Goal: Transaction & Acquisition: Purchase product/service

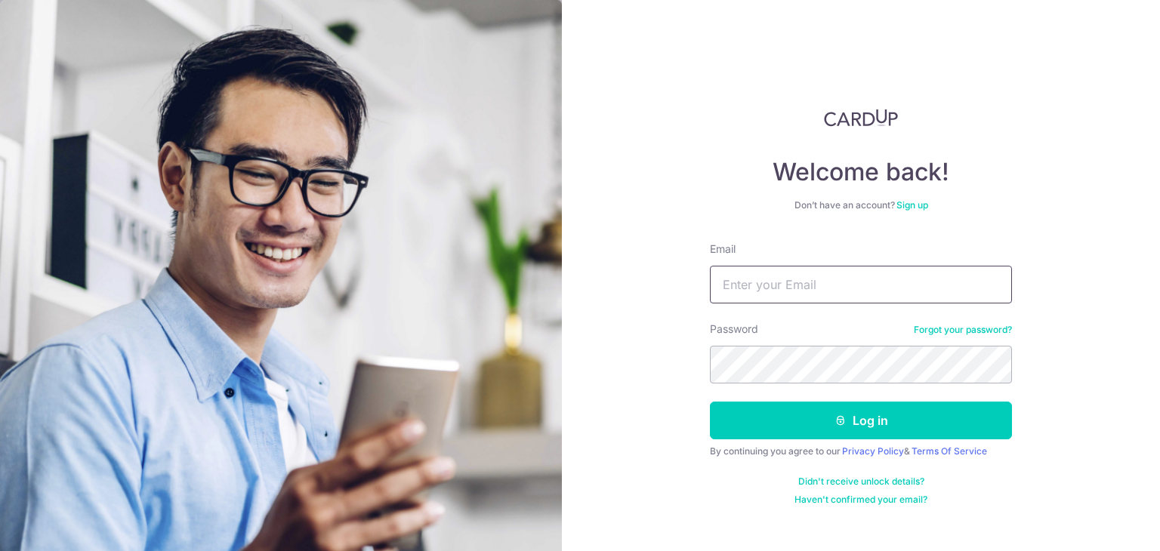
click at [794, 289] on input "Email" at bounding box center [861, 285] width 302 height 38
type input "weeguangyi@gmail.com"
click at [710, 402] on button "Log in" at bounding box center [861, 421] width 302 height 38
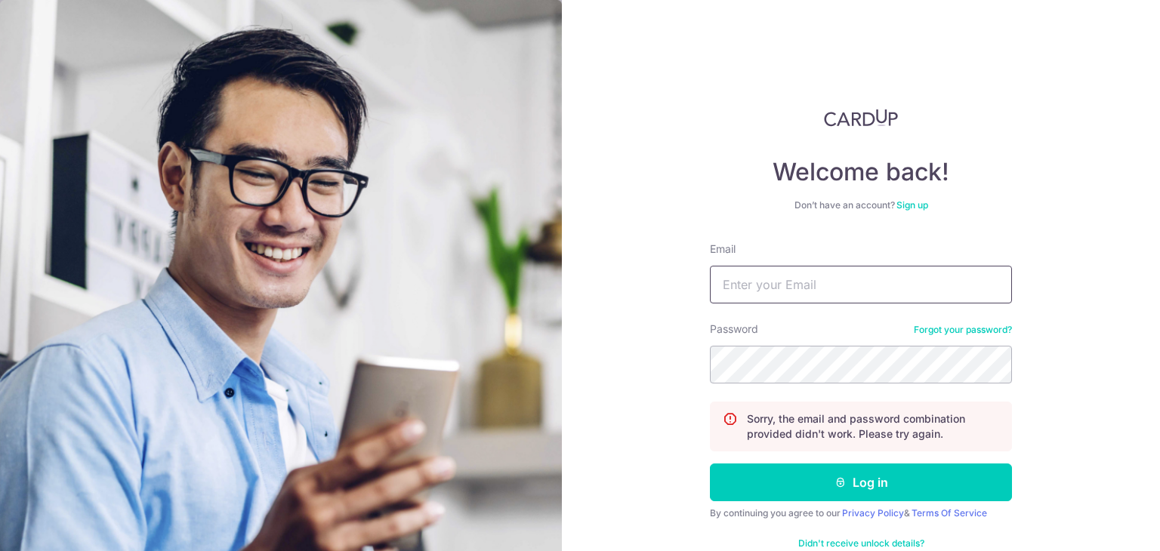
drag, startPoint x: 0, startPoint y: 0, endPoint x: 794, endPoint y: 289, distance: 845.3
click at [794, 289] on input "Email" at bounding box center [861, 285] width 302 height 38
type input "[EMAIL_ADDRESS][DOMAIN_NAME]"
click at [710, 464] on button "Log in" at bounding box center [861, 483] width 302 height 38
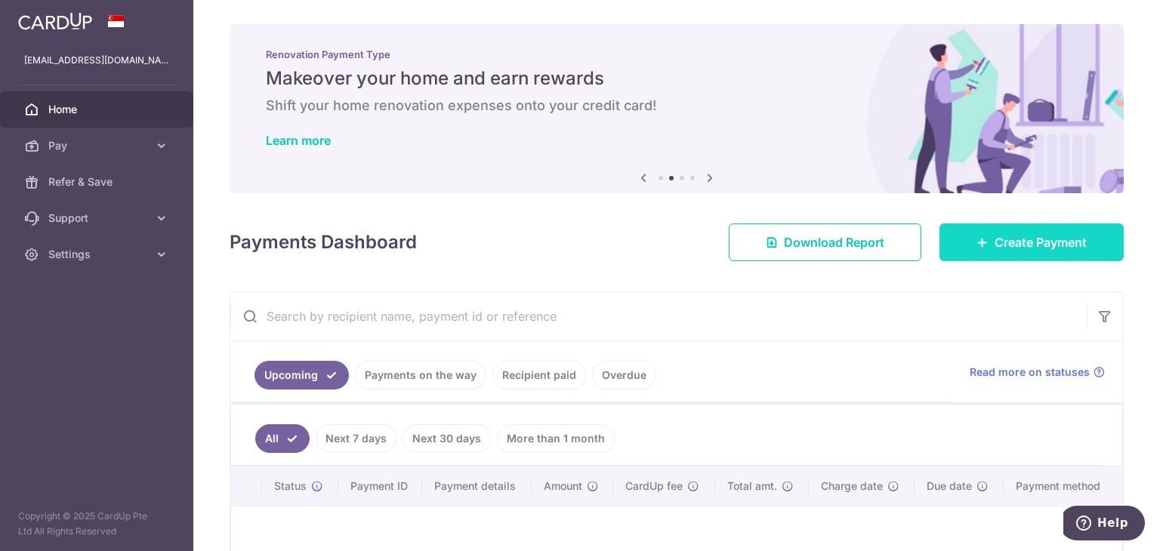
click at [1017, 239] on span "Create Payment" at bounding box center [1040, 242] width 92 height 18
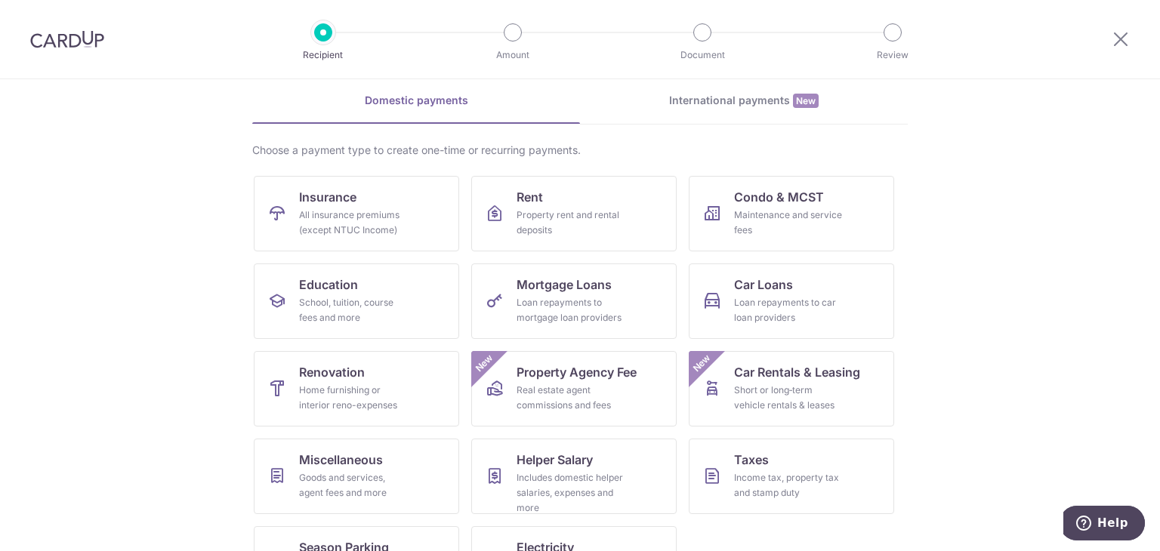
drag, startPoint x: 946, startPoint y: 212, endPoint x: 929, endPoint y: 242, distance: 34.2
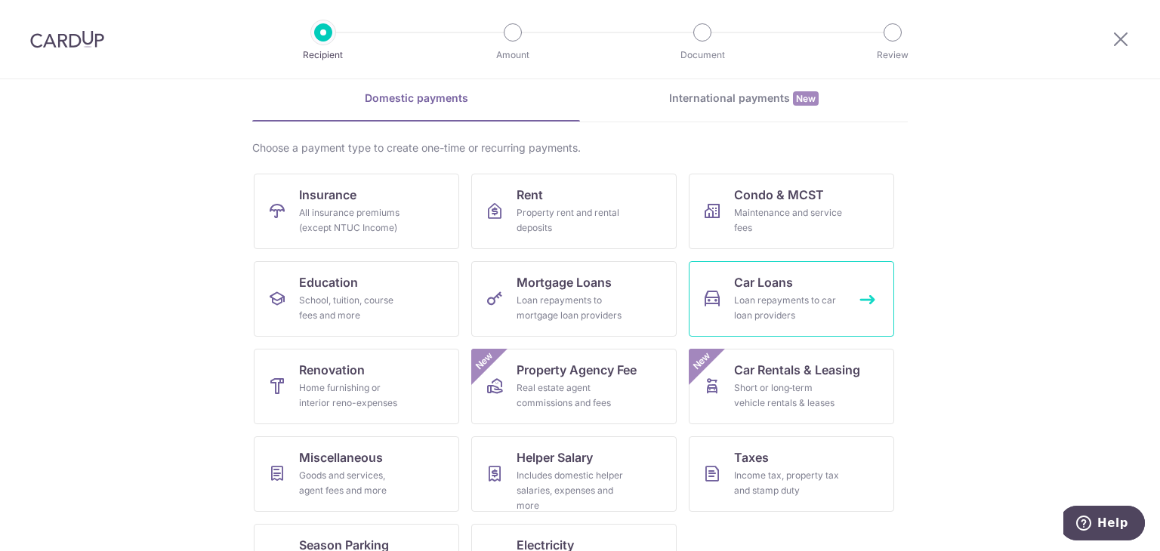
click at [772, 280] on span "Car Loans" at bounding box center [763, 282] width 59 height 18
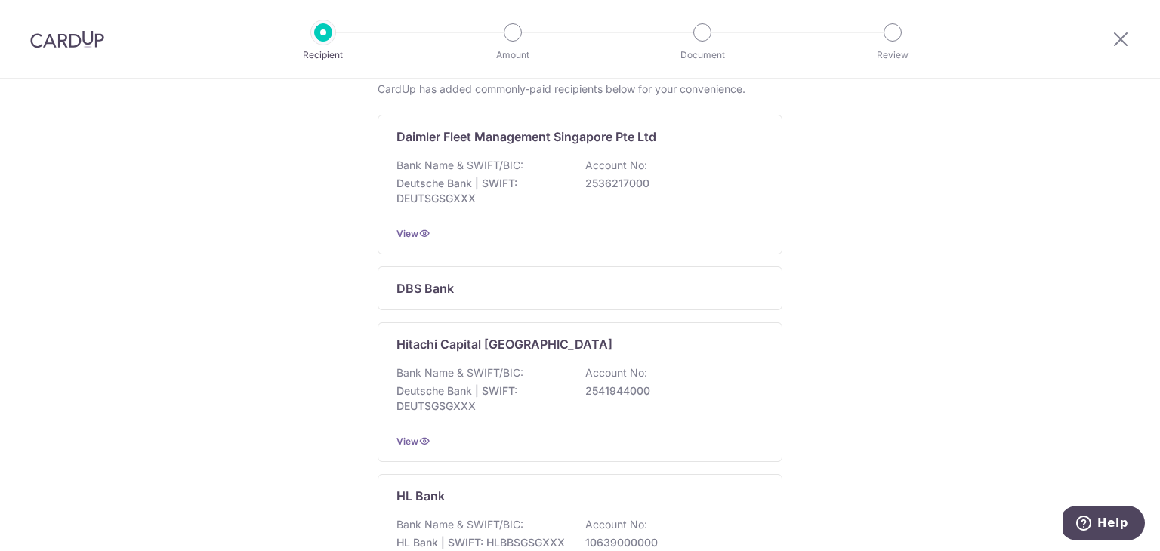
drag, startPoint x: 896, startPoint y: 224, endPoint x: 879, endPoint y: 312, distance: 89.3
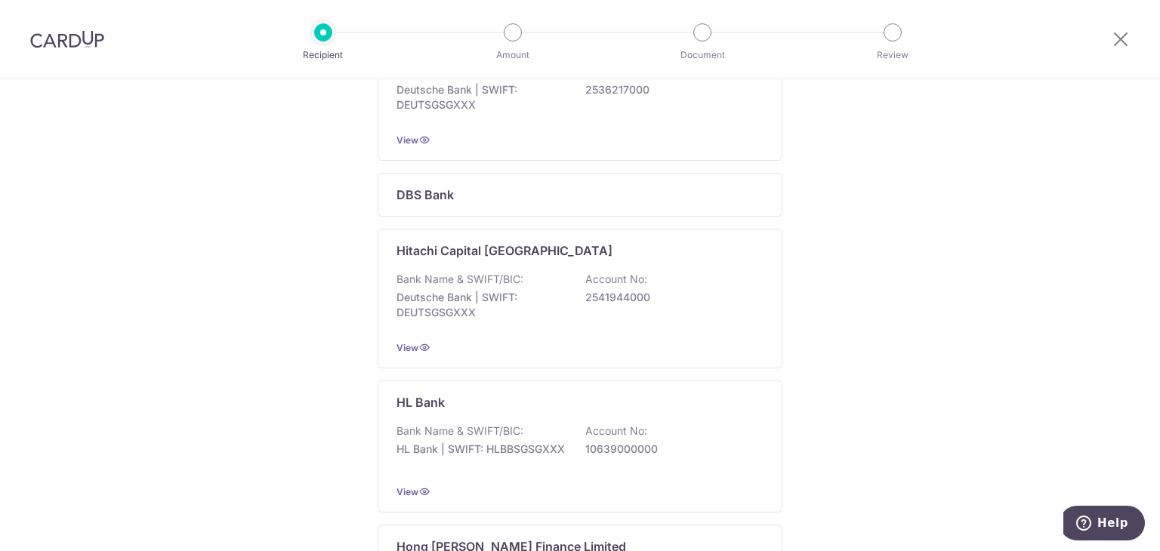
drag, startPoint x: 843, startPoint y: 323, endPoint x: 834, endPoint y: 400, distance: 77.5
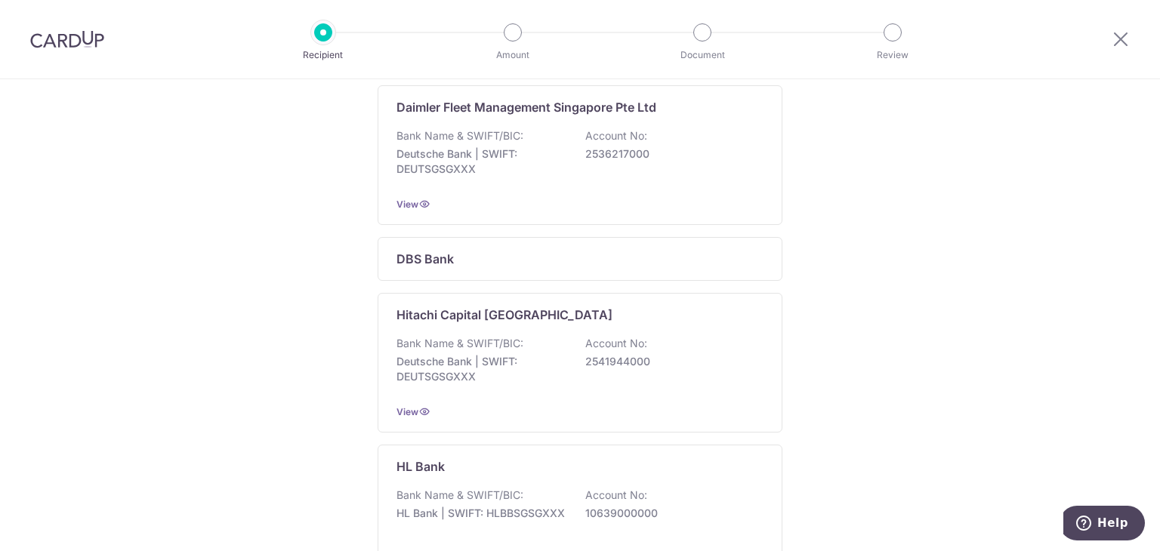
scroll to position [72, 0]
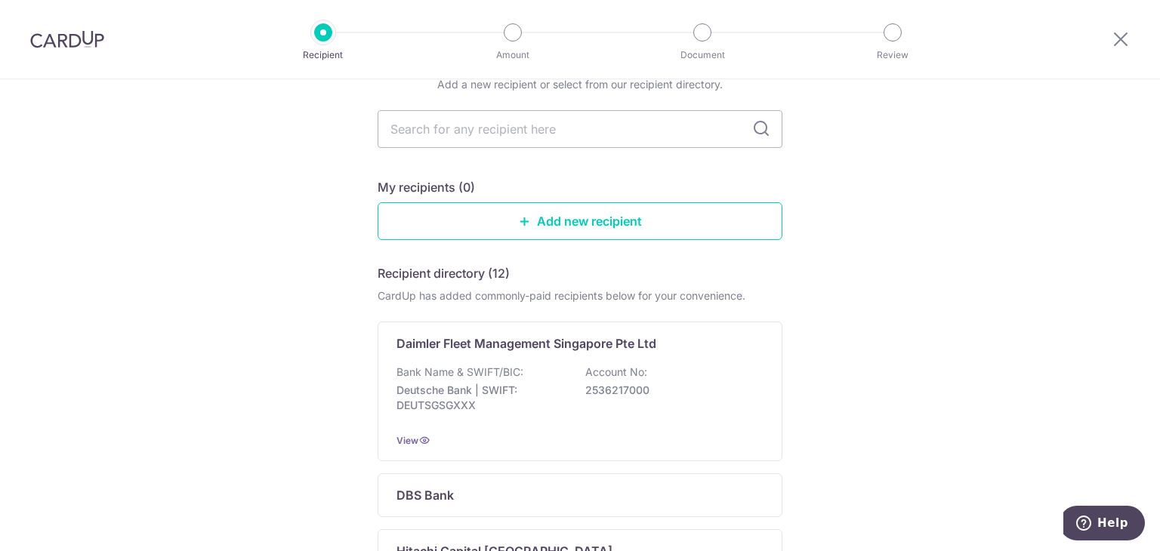
drag, startPoint x: 812, startPoint y: 342, endPoint x: 809, endPoint y: 188, distance: 154.1
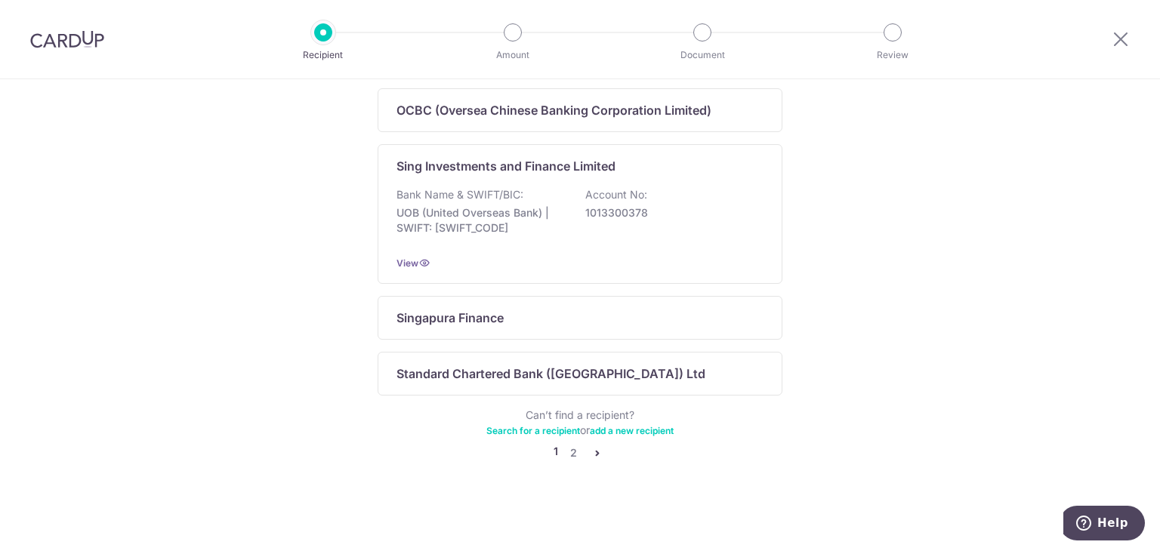
scroll to position [0, 0]
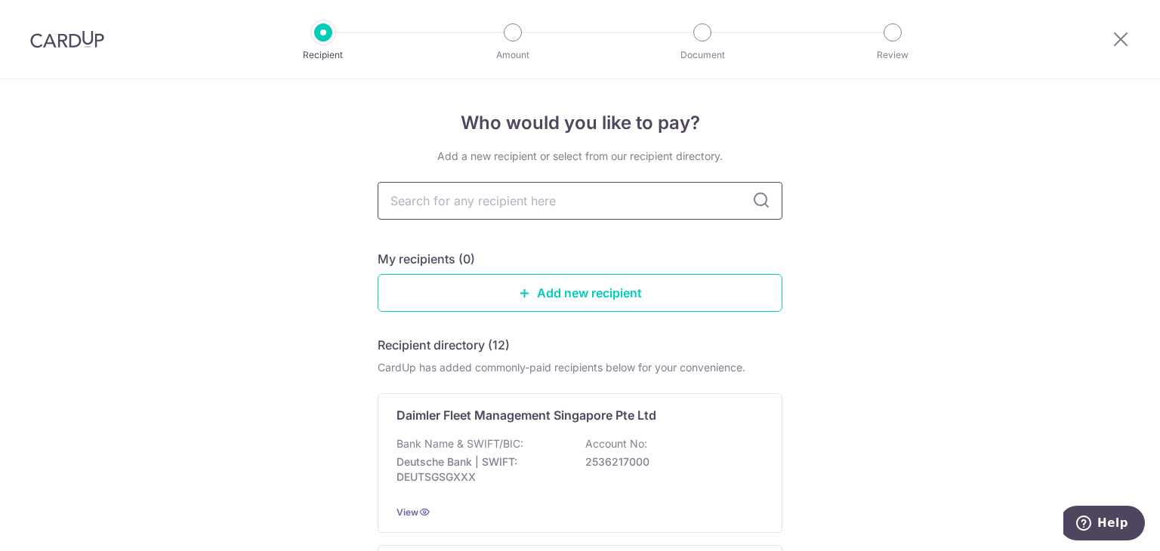
click at [521, 211] on input "text" at bounding box center [580, 201] width 405 height 38
type input "hong leong fina"
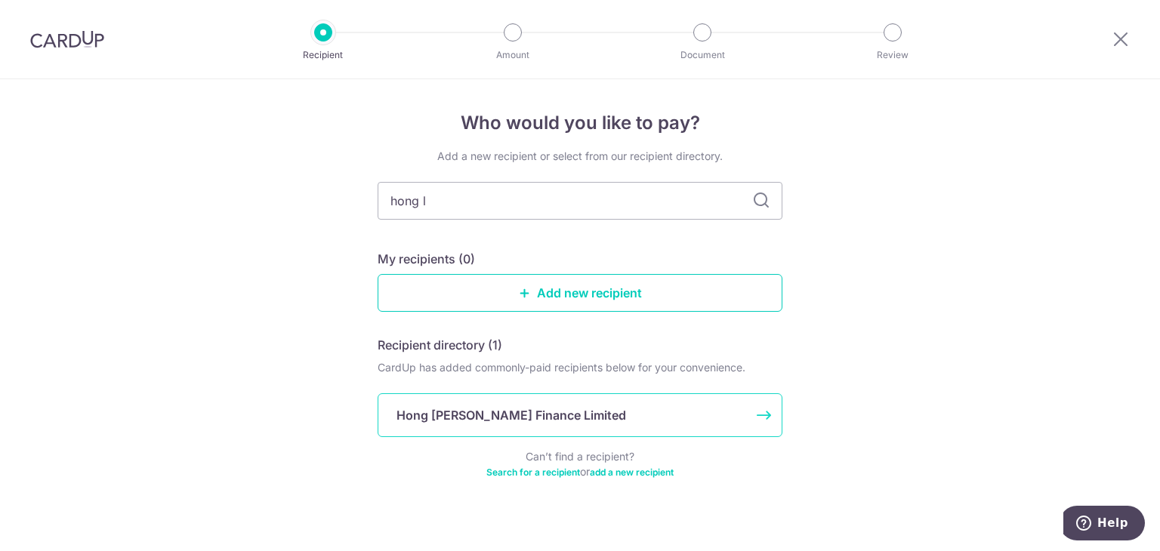
type input "hong l"
click at [510, 414] on p "Hong Leong Finance Limited" at bounding box center [511, 415] width 230 height 18
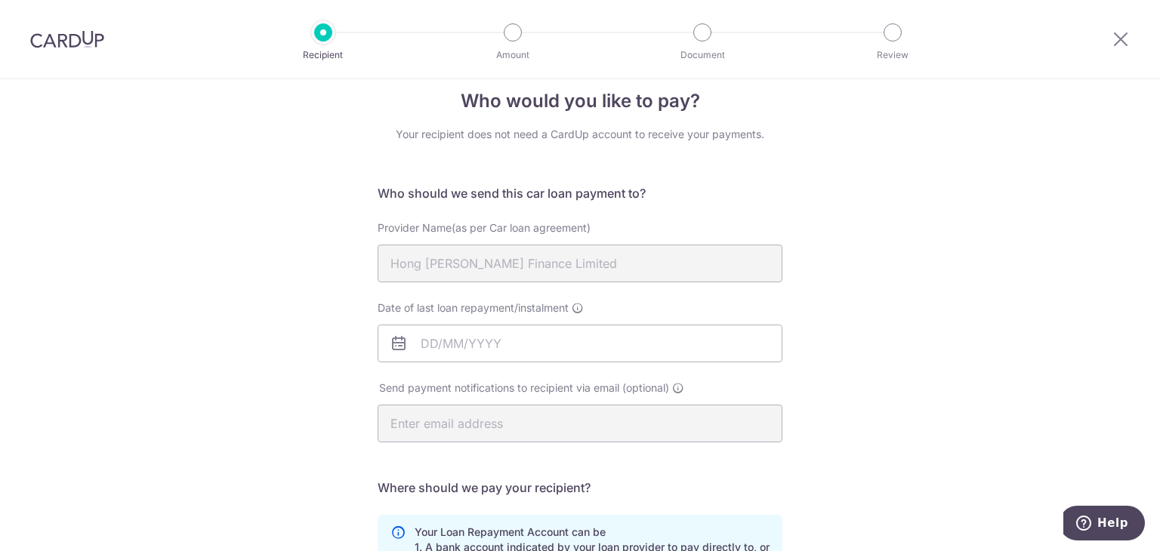
scroll to position [47, 0]
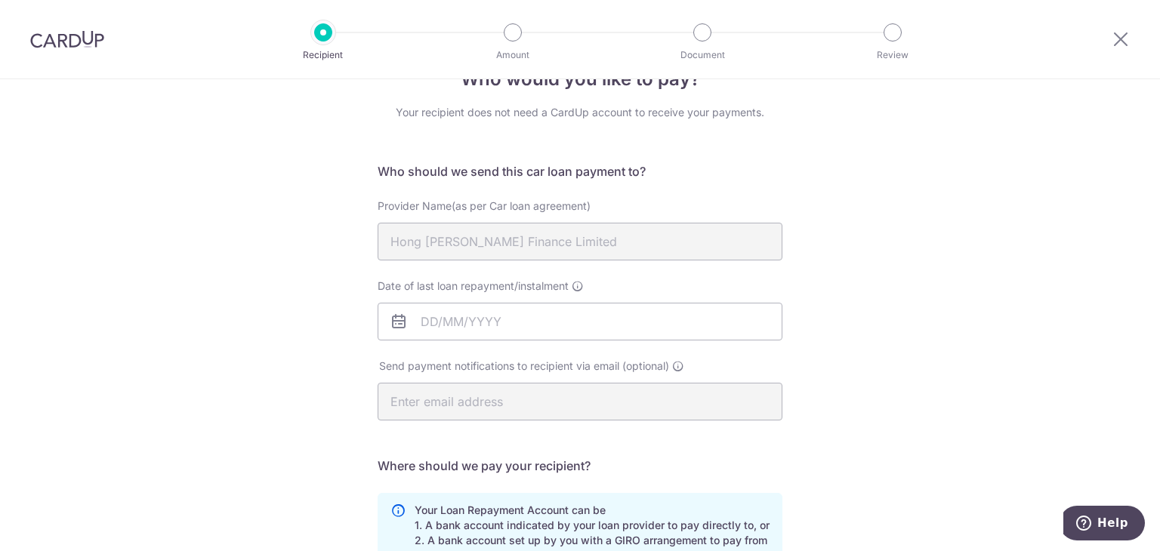
drag, startPoint x: 892, startPoint y: 212, endPoint x: 885, endPoint y: 255, distance: 43.6
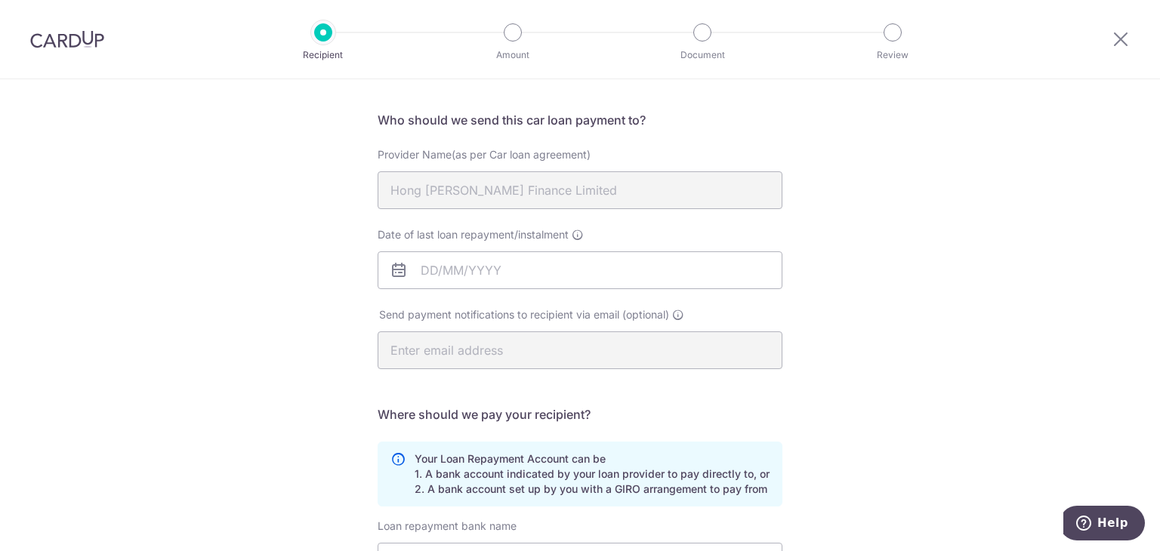
drag, startPoint x: 803, startPoint y: 271, endPoint x: 784, endPoint y: 294, distance: 30.0
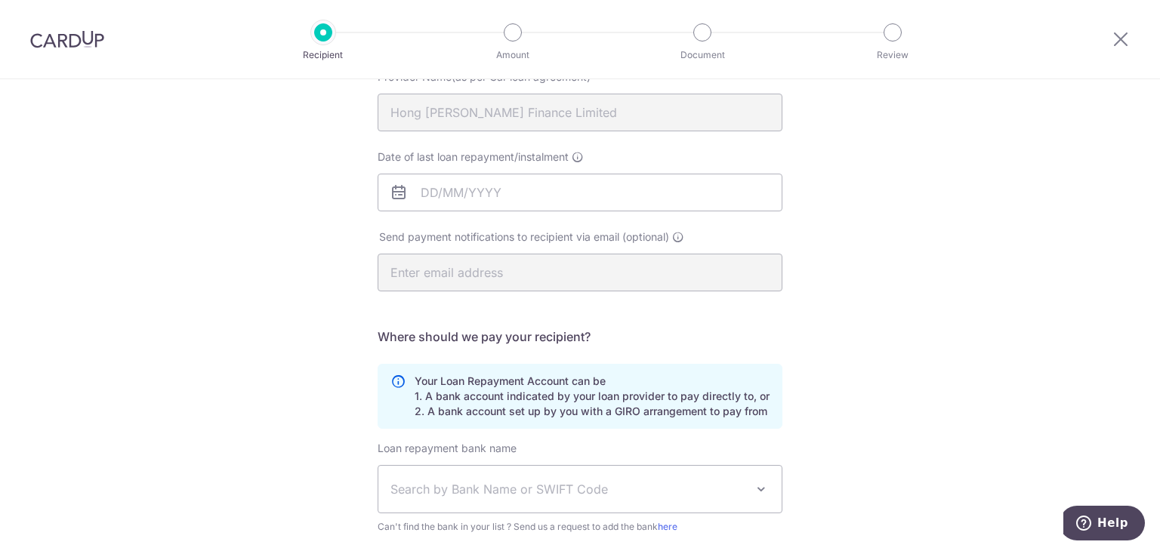
drag, startPoint x: 853, startPoint y: 233, endPoint x: 838, endPoint y: 285, distance: 53.5
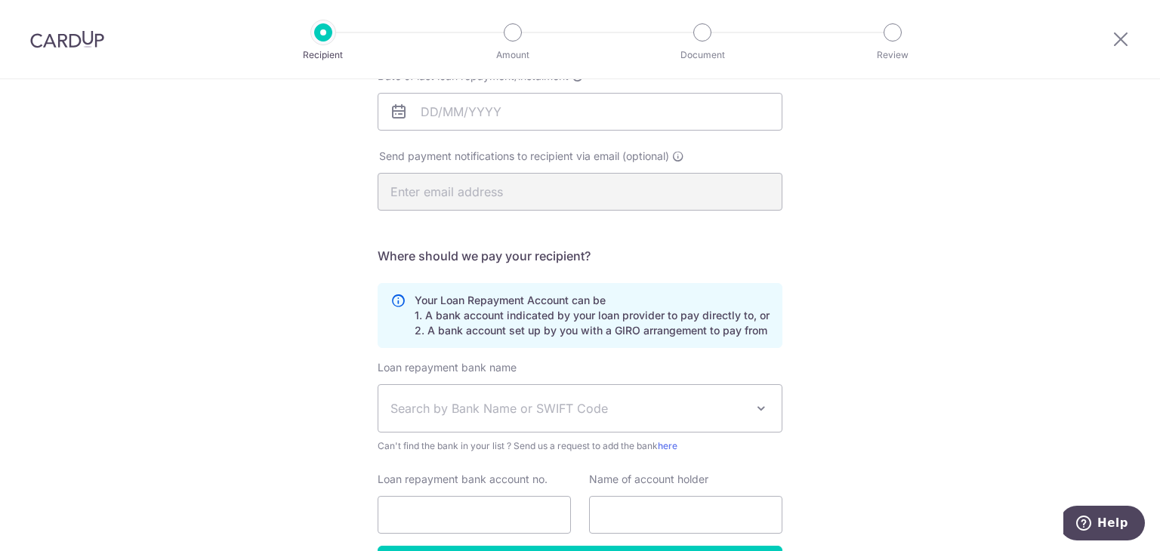
drag, startPoint x: 840, startPoint y: 257, endPoint x: 811, endPoint y: 319, distance: 67.6
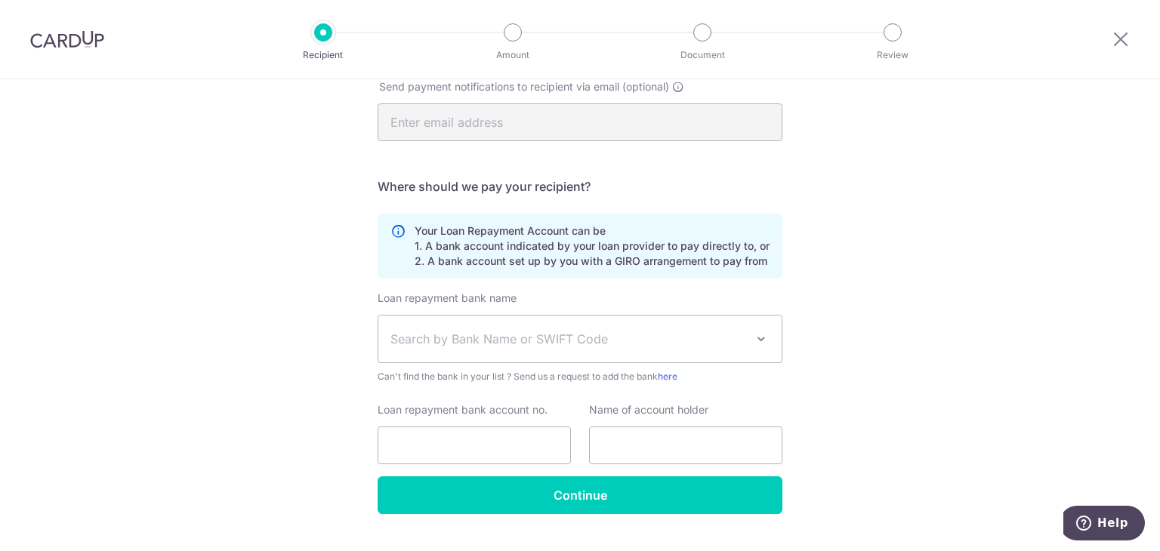
scroll to position [356, 0]
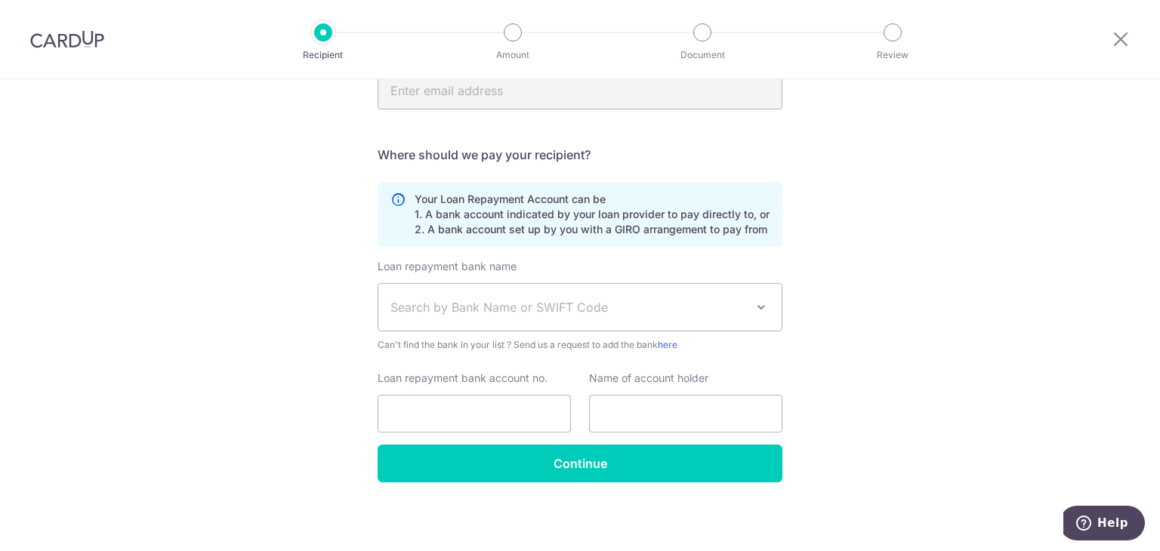
drag, startPoint x: 846, startPoint y: 233, endPoint x: 818, endPoint y: 280, distance: 54.9
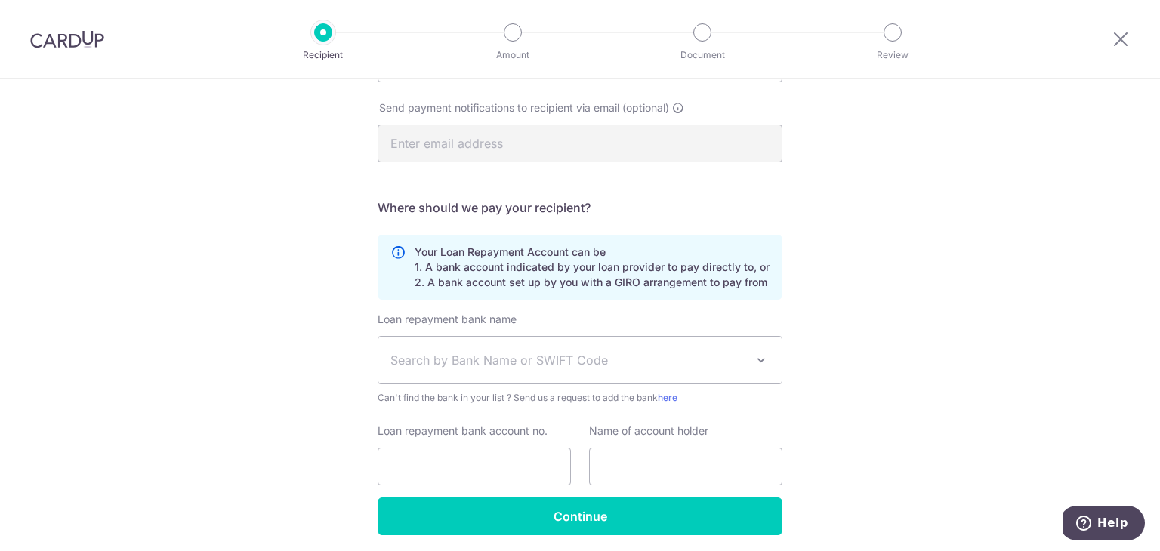
drag, startPoint x: 815, startPoint y: 319, endPoint x: 806, endPoint y: 270, distance: 50.5
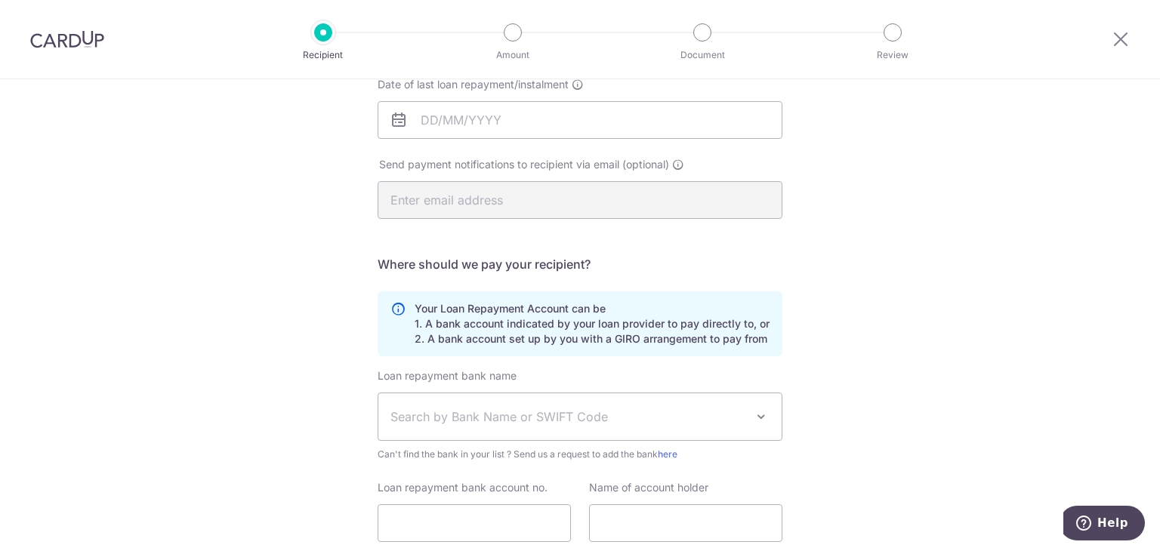
scroll to position [239, 0]
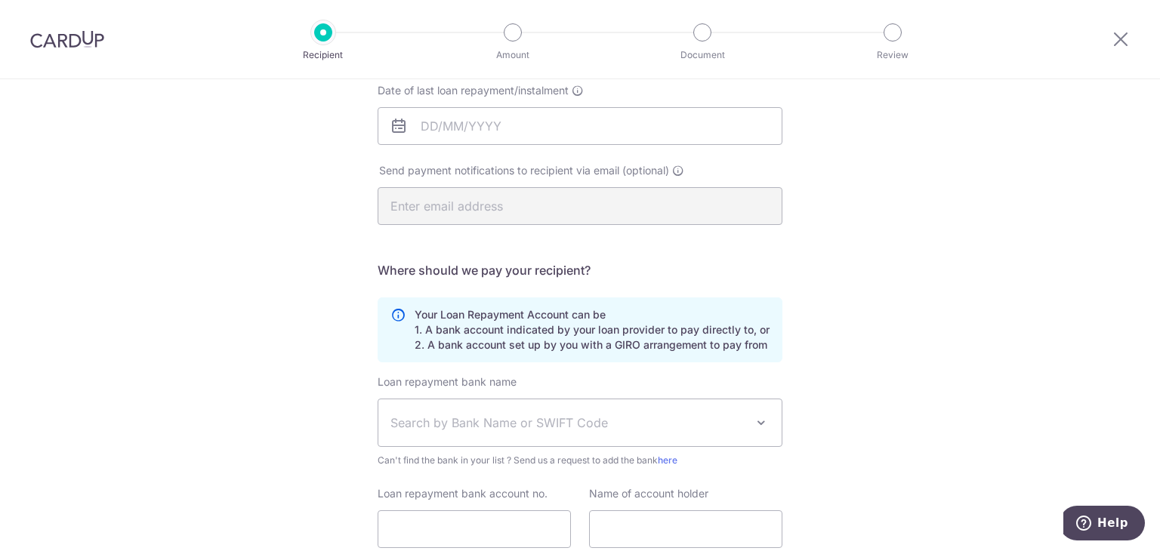
drag, startPoint x: 808, startPoint y: 328, endPoint x: 809, endPoint y: 301, distance: 27.9
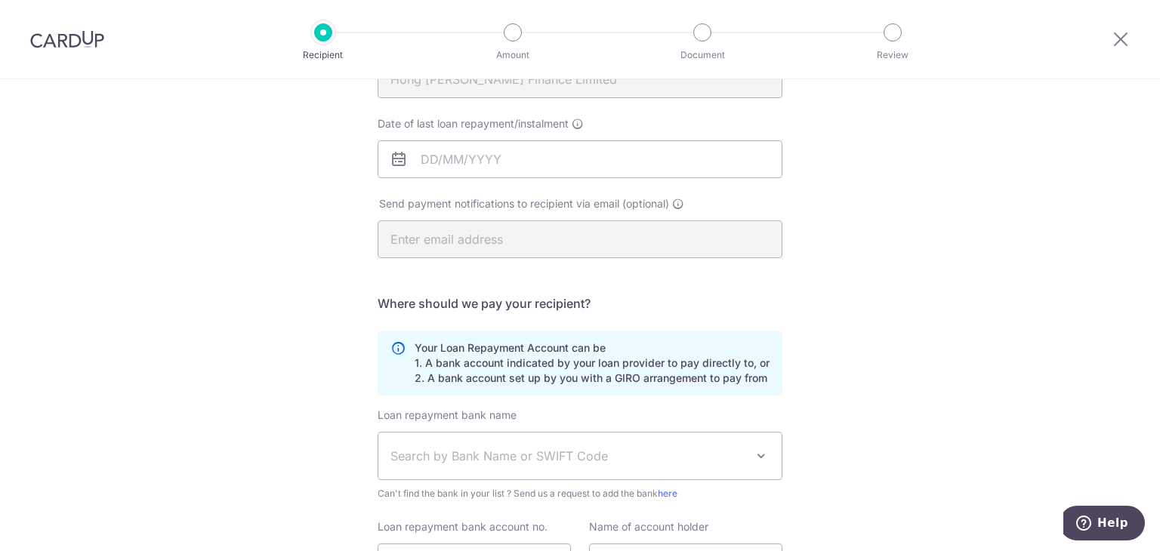
scroll to position [174, 0]
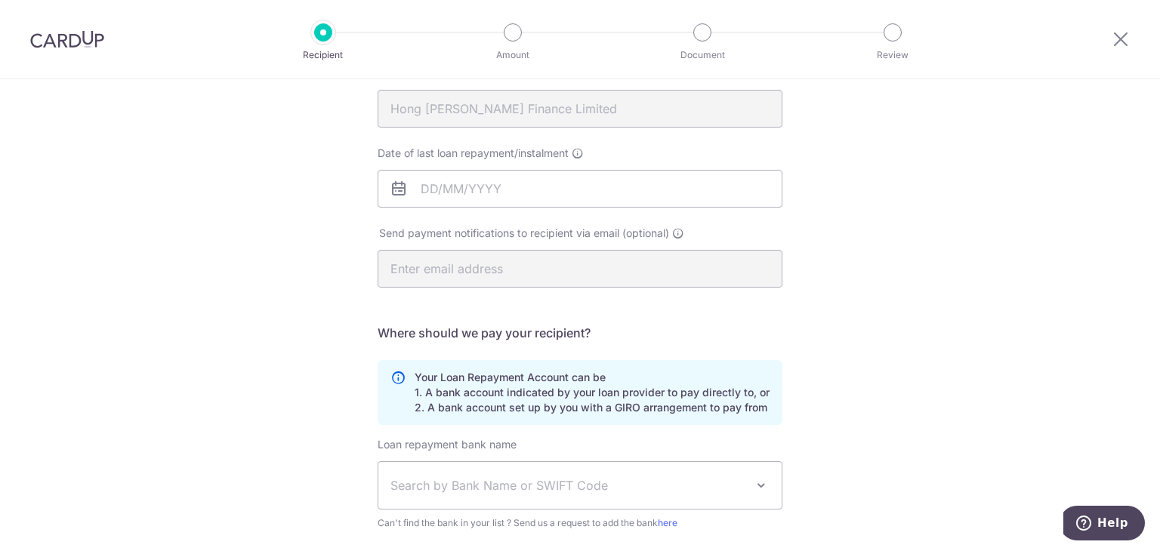
drag, startPoint x: 800, startPoint y: 283, endPoint x: 794, endPoint y: 257, distance: 26.2
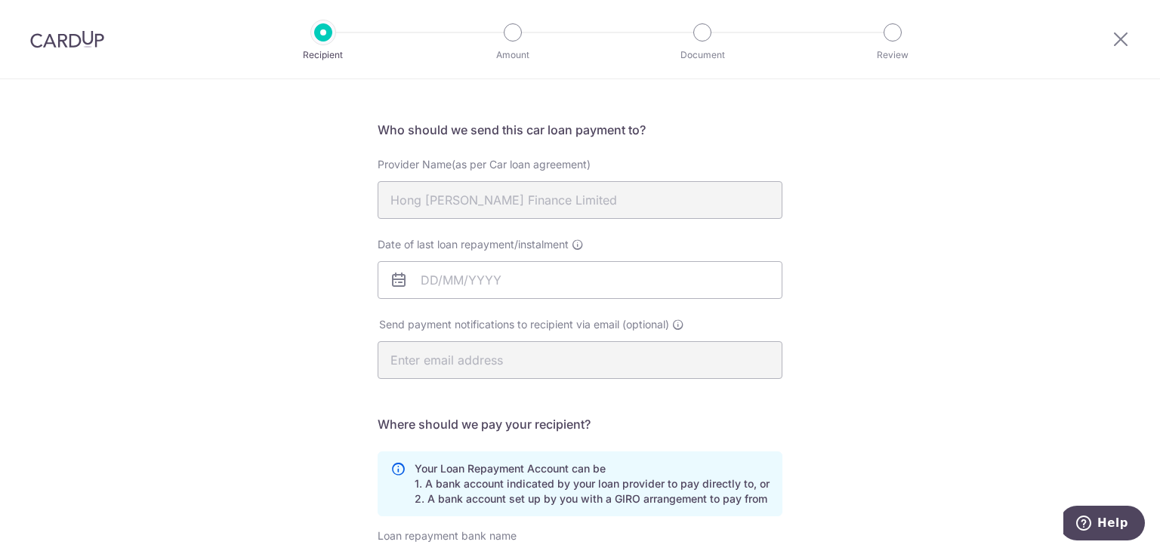
drag, startPoint x: 779, startPoint y: 301, endPoint x: 778, endPoint y: 254, distance: 47.6
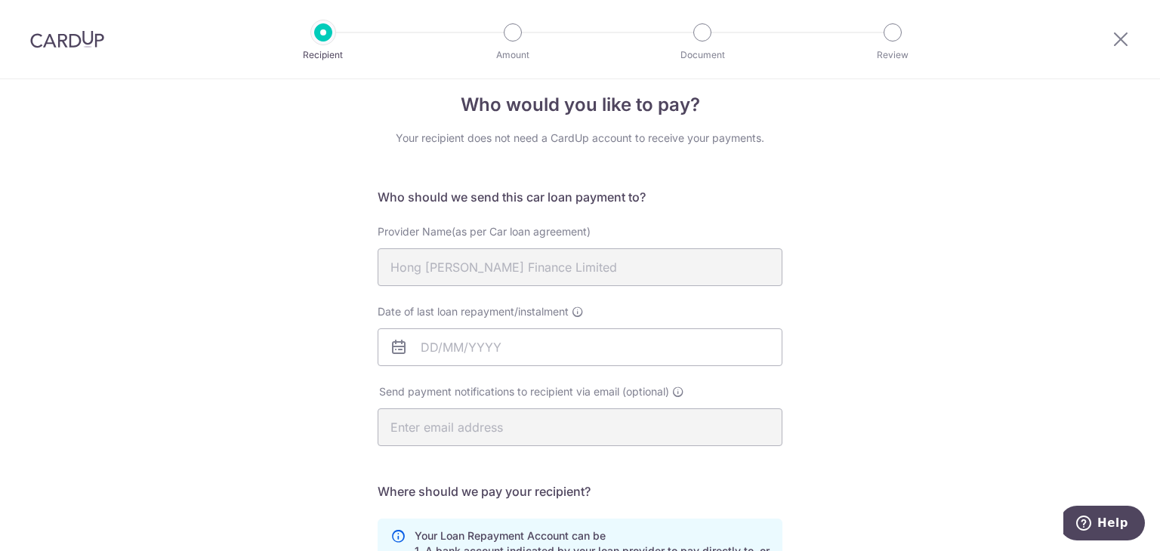
scroll to position [8, 0]
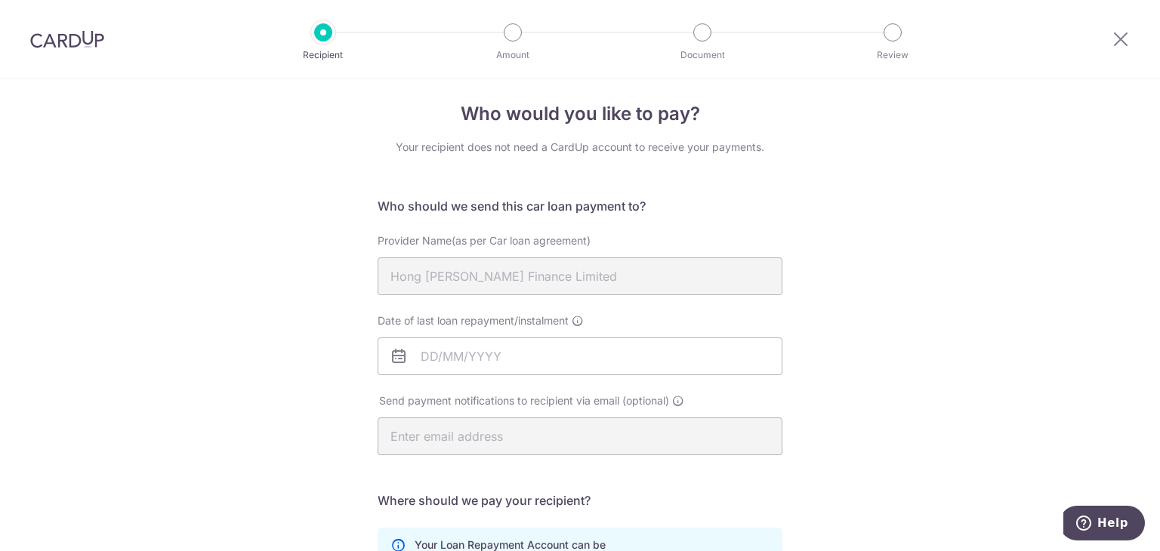
drag, startPoint x: 809, startPoint y: 260, endPoint x: 812, endPoint y: 230, distance: 30.4
click at [482, 357] on input "Date of last loan repayment/instalment" at bounding box center [580, 358] width 405 height 38
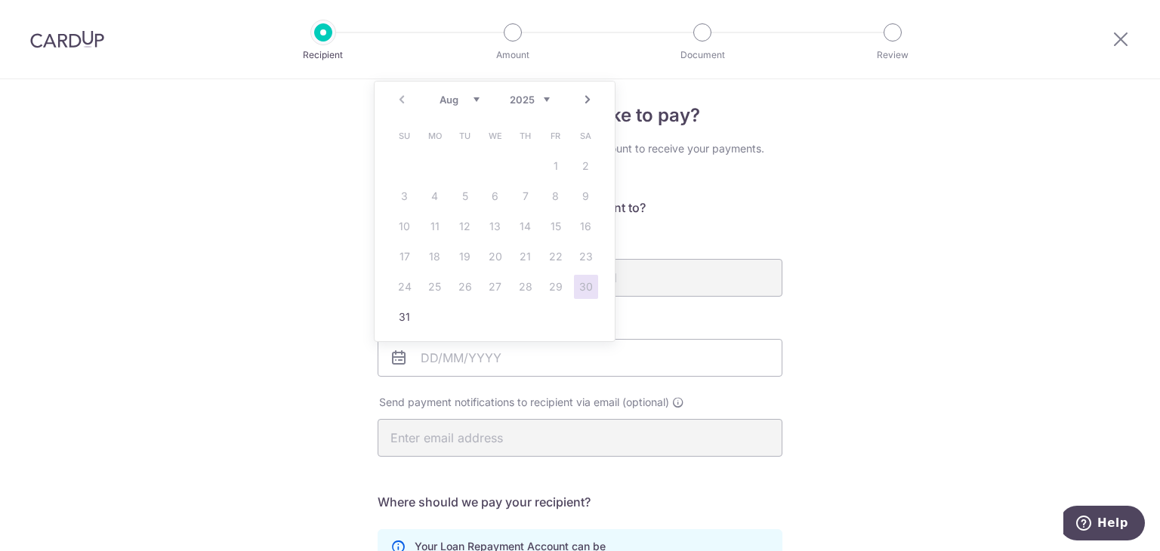
click at [887, 308] on div "Who would you like to pay? Your recipient does not need a CardUp account to rec…" at bounding box center [580, 486] width 1160 height 829
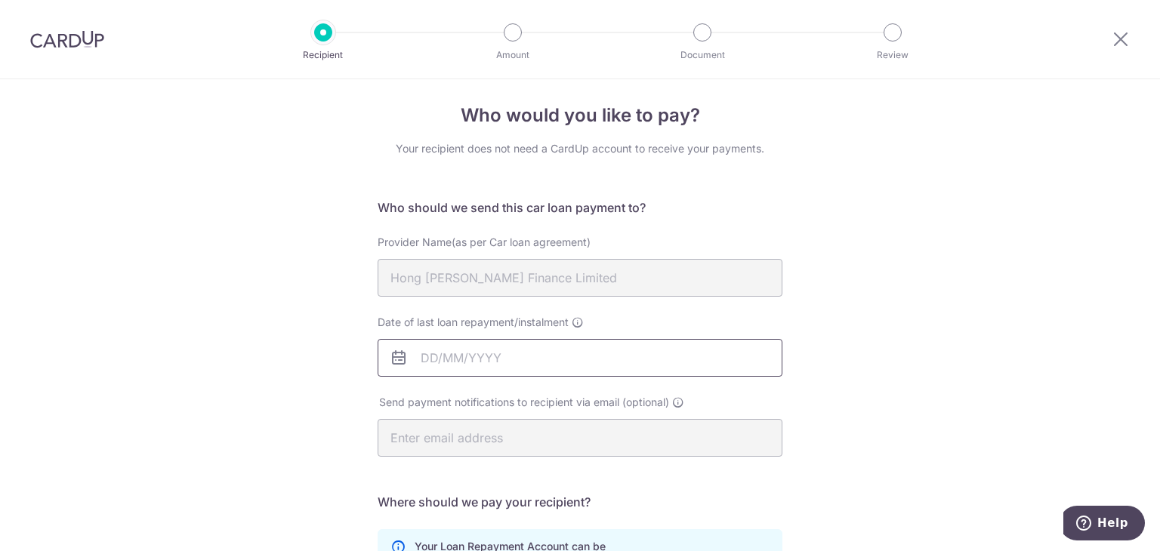
click at [598, 348] on input "Date of last loan repayment/instalment" at bounding box center [580, 358] width 405 height 38
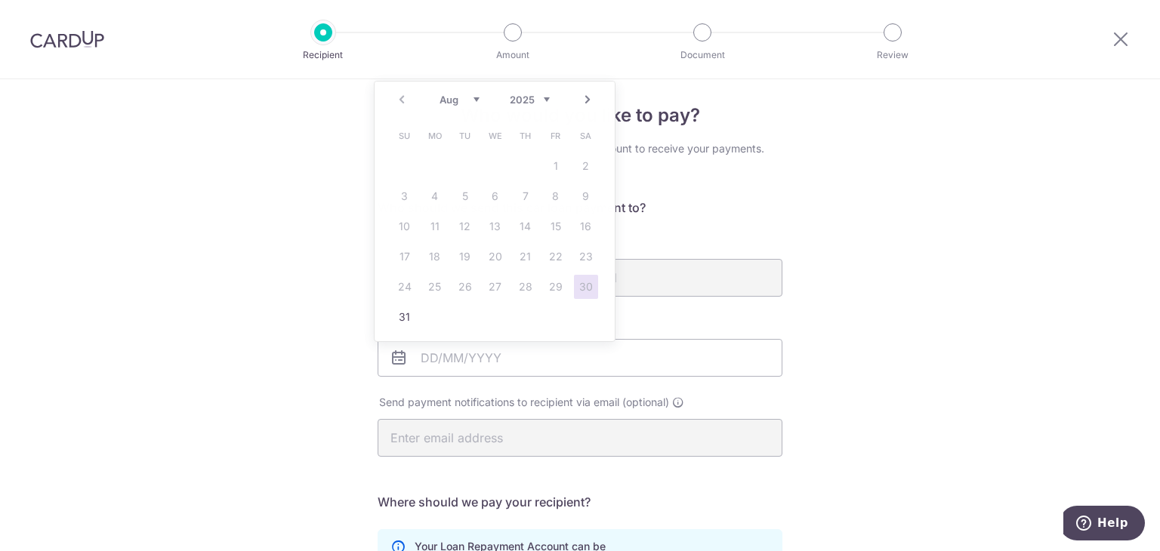
click at [914, 334] on div "Who would you like to pay? Your recipient does not need a CardUp account to rec…" at bounding box center [580, 486] width 1160 height 829
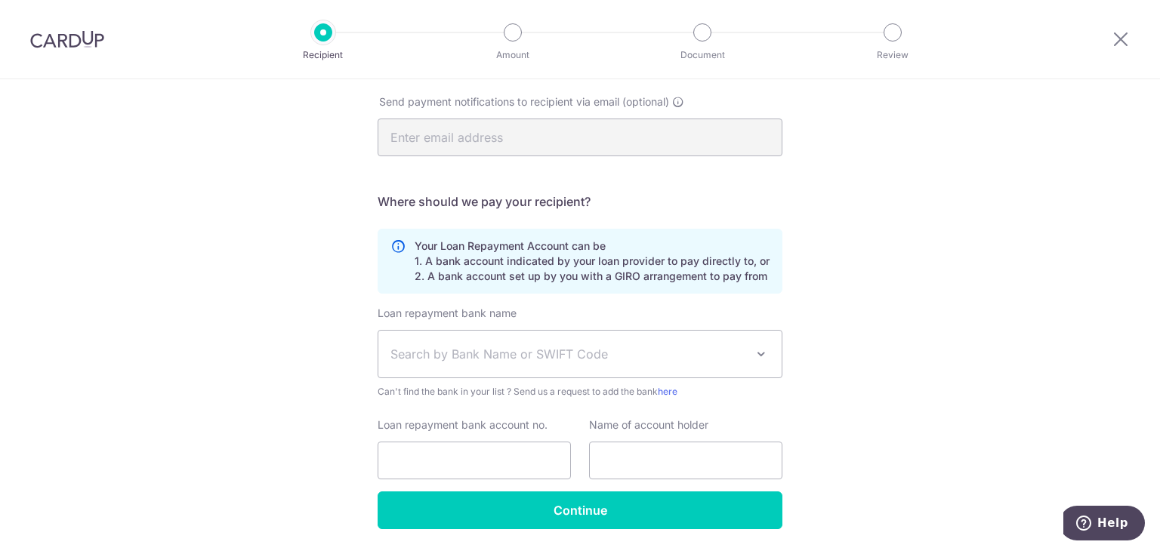
drag, startPoint x: 808, startPoint y: 242, endPoint x: 797, endPoint y: 294, distance: 52.4
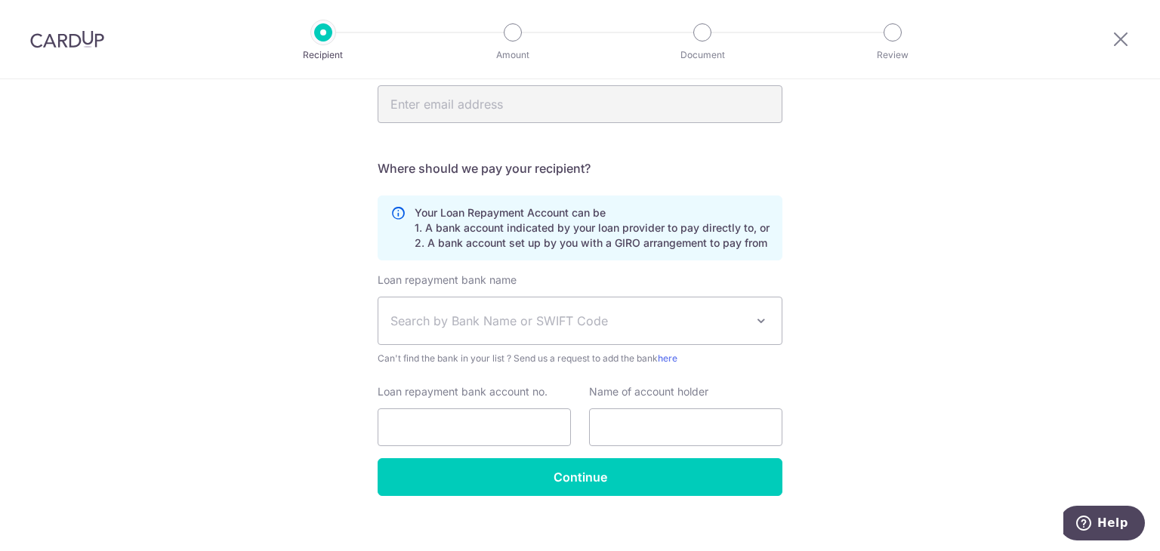
drag, startPoint x: 797, startPoint y: 296, endPoint x: 793, endPoint y: 346, distance: 50.0
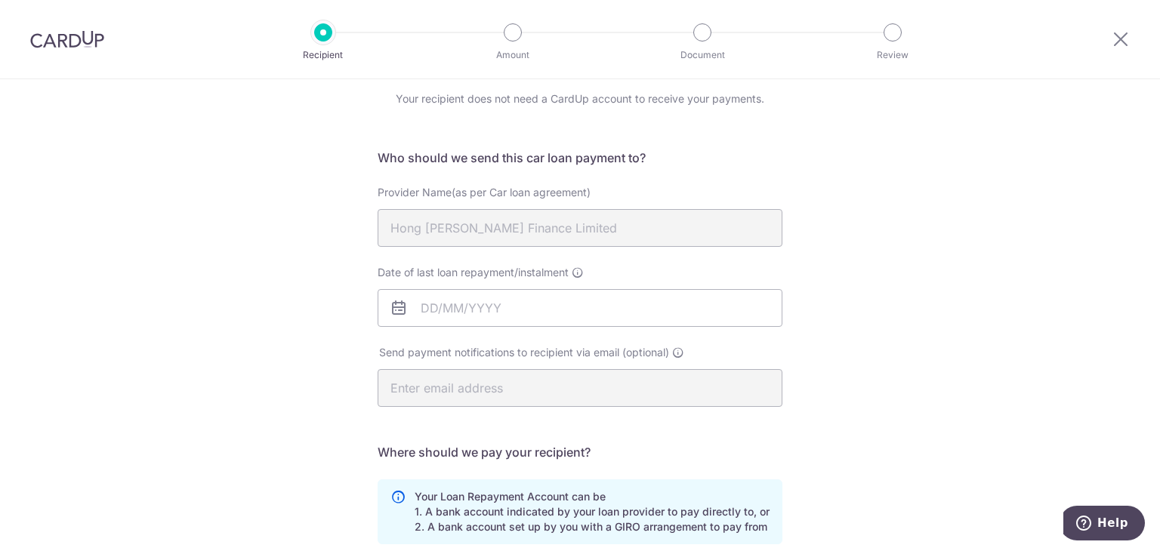
scroll to position [23, 0]
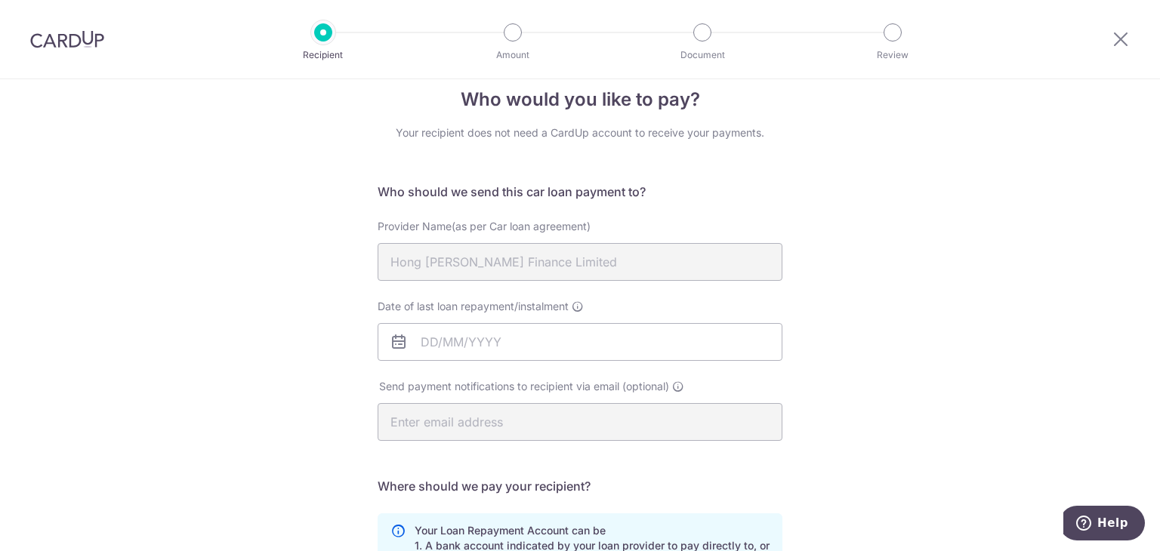
drag, startPoint x: 293, startPoint y: 330, endPoint x: 293, endPoint y: 270, distance: 60.4
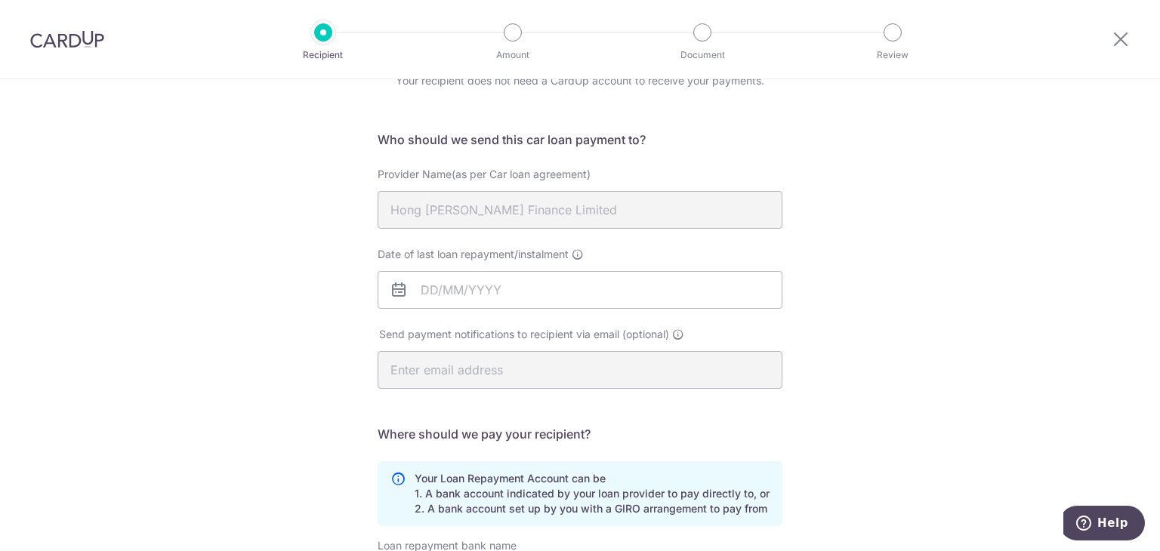
scroll to position [98, 0]
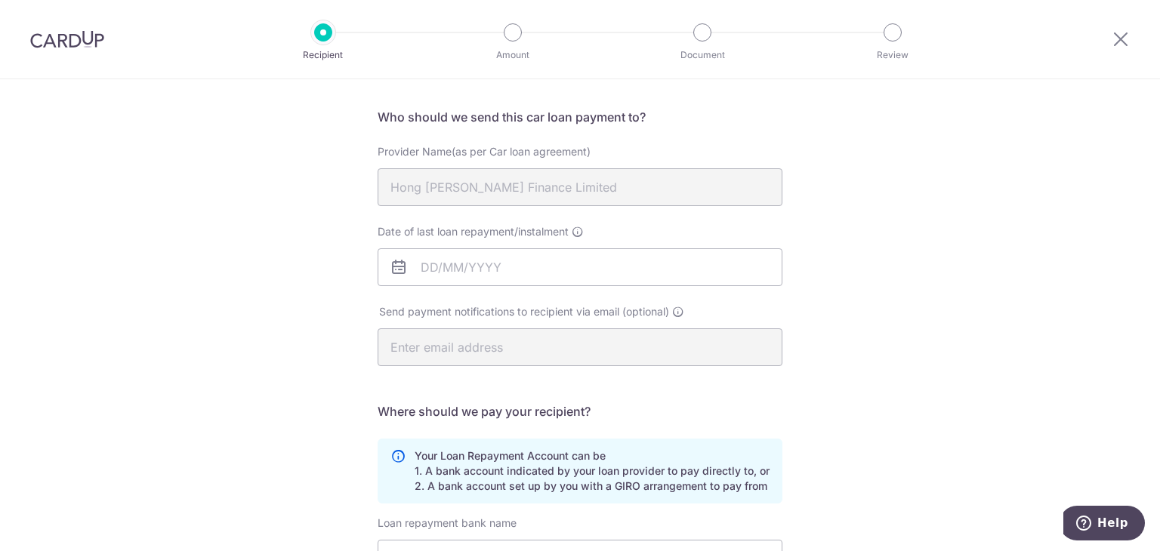
drag, startPoint x: 313, startPoint y: 273, endPoint x: 307, endPoint y: 323, distance: 50.9
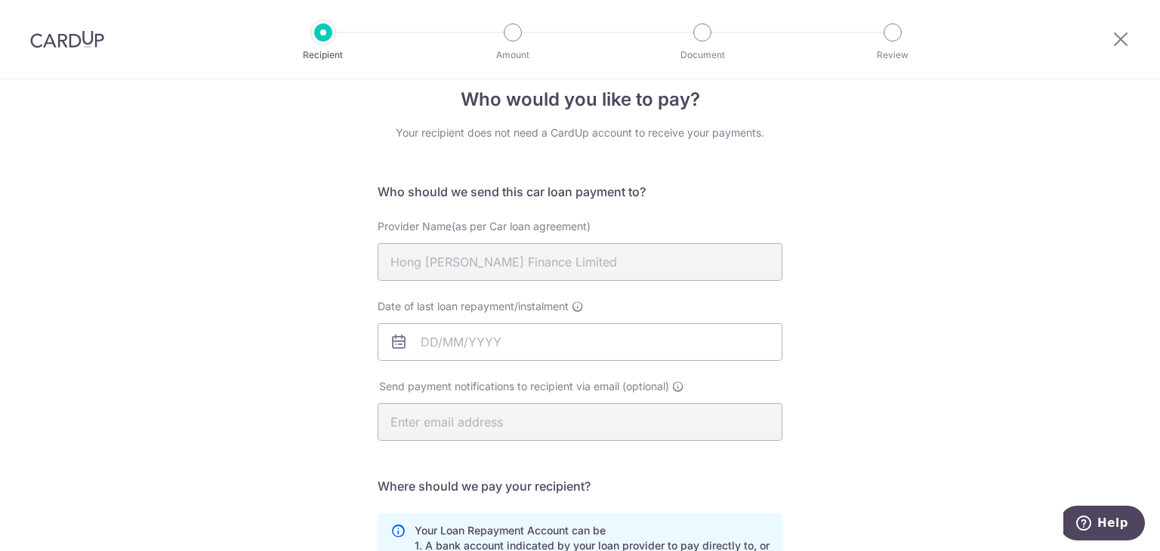
scroll to position [0, 0]
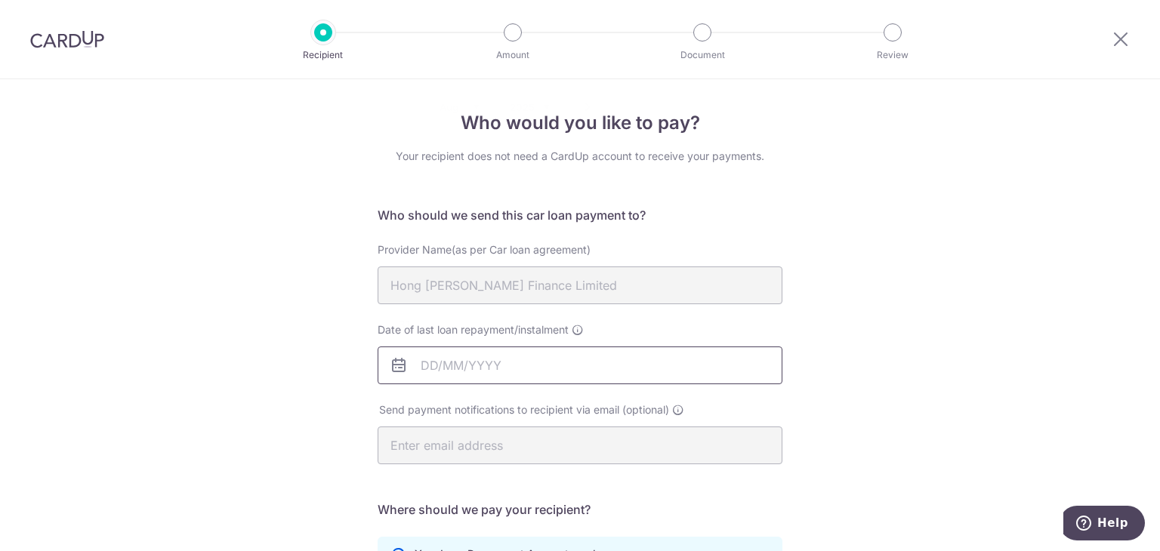
click at [430, 360] on input "Date of last loan repayment/instalment" at bounding box center [580, 366] width 405 height 38
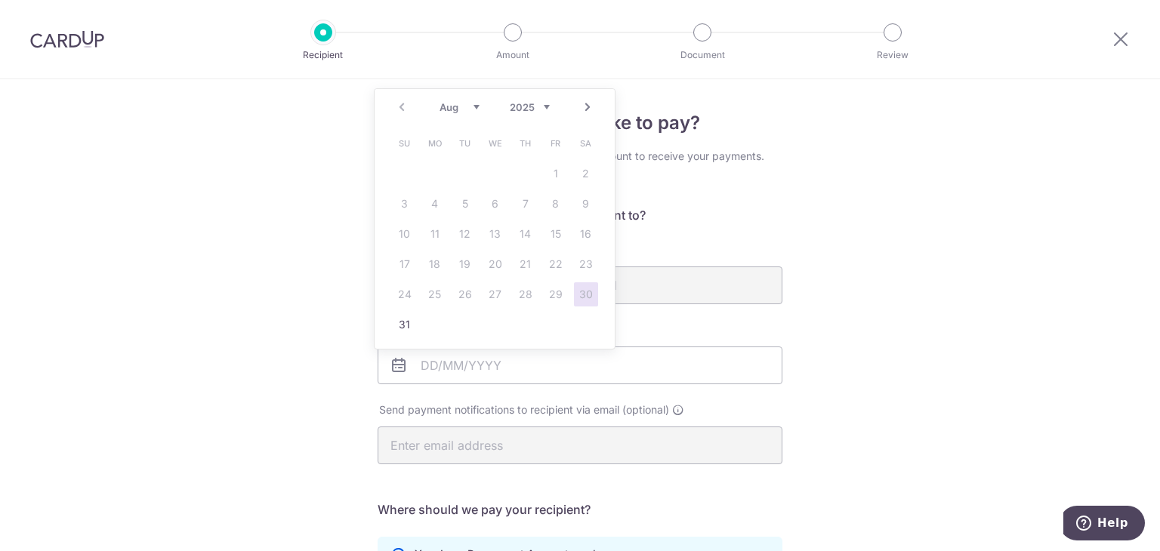
click at [535, 108] on select "2025 2026 2027 2028 2029 2030 2031 2032 2033 2034 2035" at bounding box center [530, 107] width 40 height 12
click at [459, 106] on select "Jan Feb Mar Apr May Jun Jul Aug Sep Oct Nov Dec" at bounding box center [459, 107] width 40 height 12
click at [405, 292] on link "28" at bounding box center [405, 294] width 24 height 24
type input "28/05/2028"
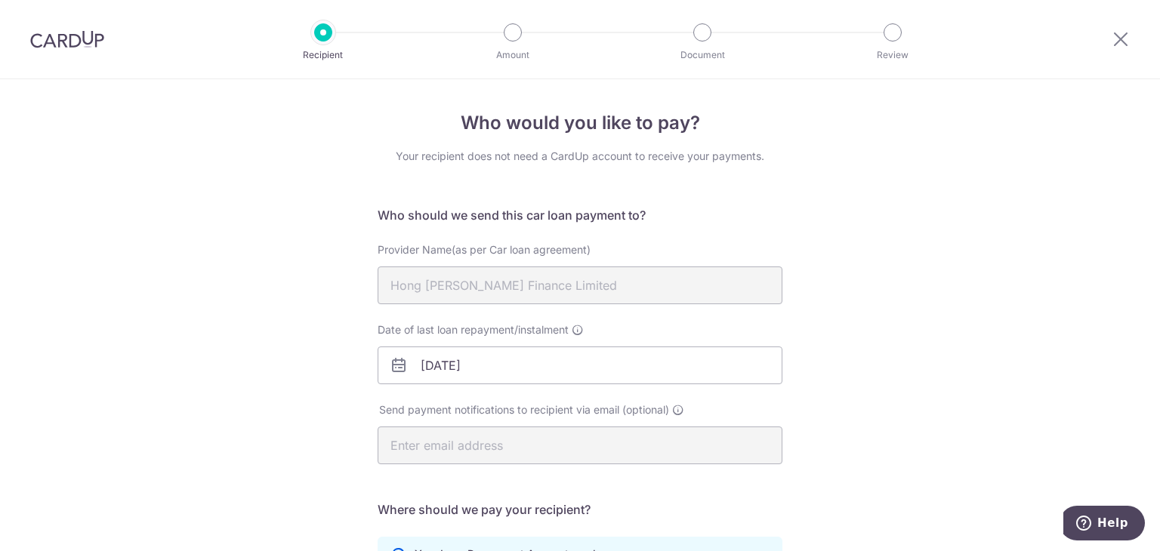
click at [923, 251] on div "Who would you like to pay? Your recipient does not need a CardUp account to rec…" at bounding box center [580, 493] width 1160 height 829
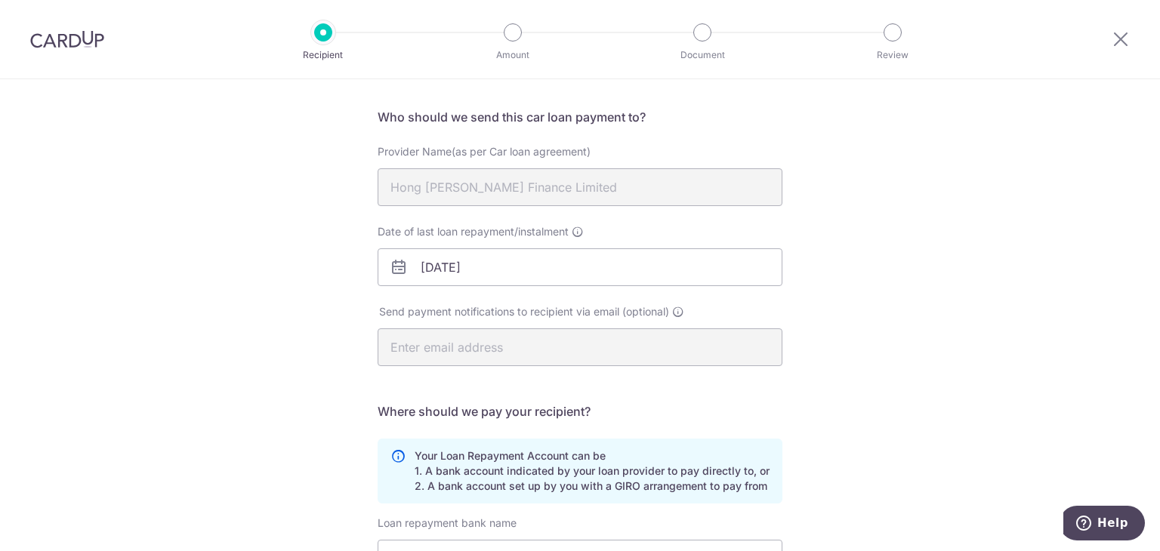
drag, startPoint x: 874, startPoint y: 254, endPoint x: 858, endPoint y: 319, distance: 67.0
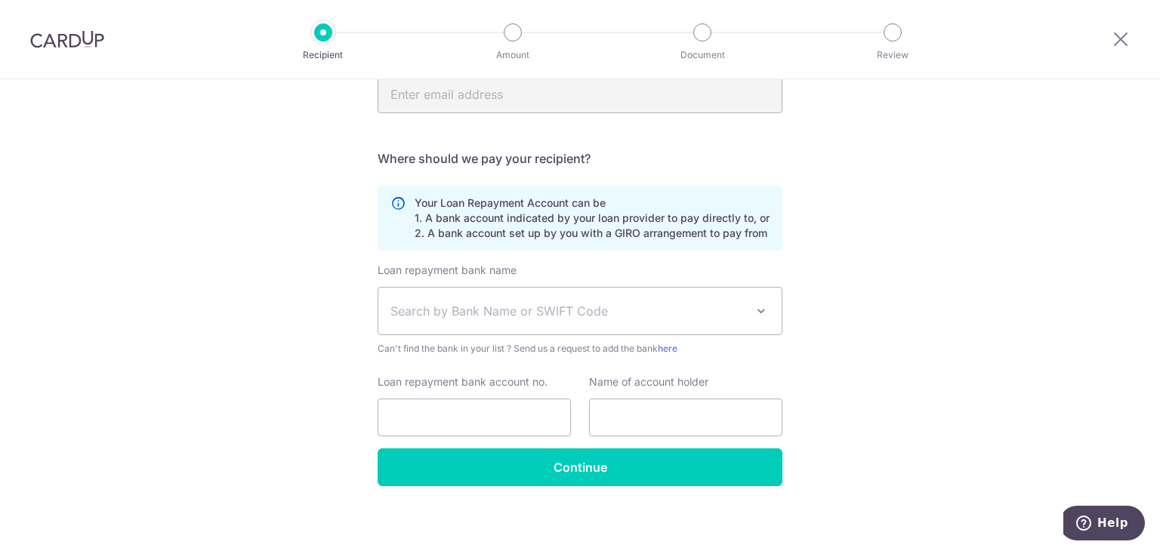
drag, startPoint x: 862, startPoint y: 267, endPoint x: 831, endPoint y: 337, distance: 76.4
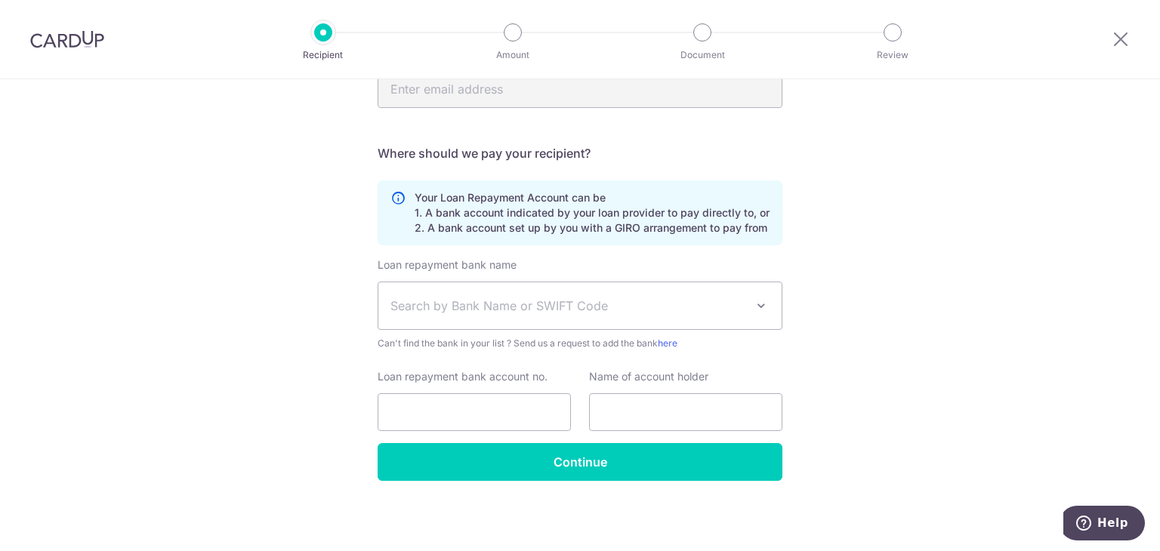
click at [664, 301] on span "Search by Bank Name or SWIFT Code" at bounding box center [567, 306] width 355 height 18
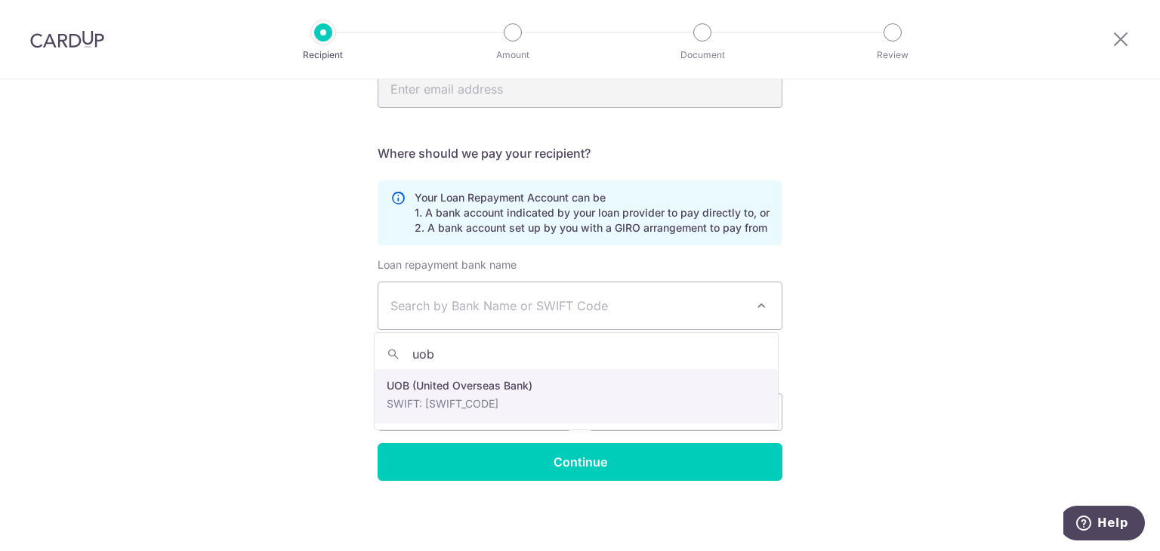
type input "uob"
select select "18"
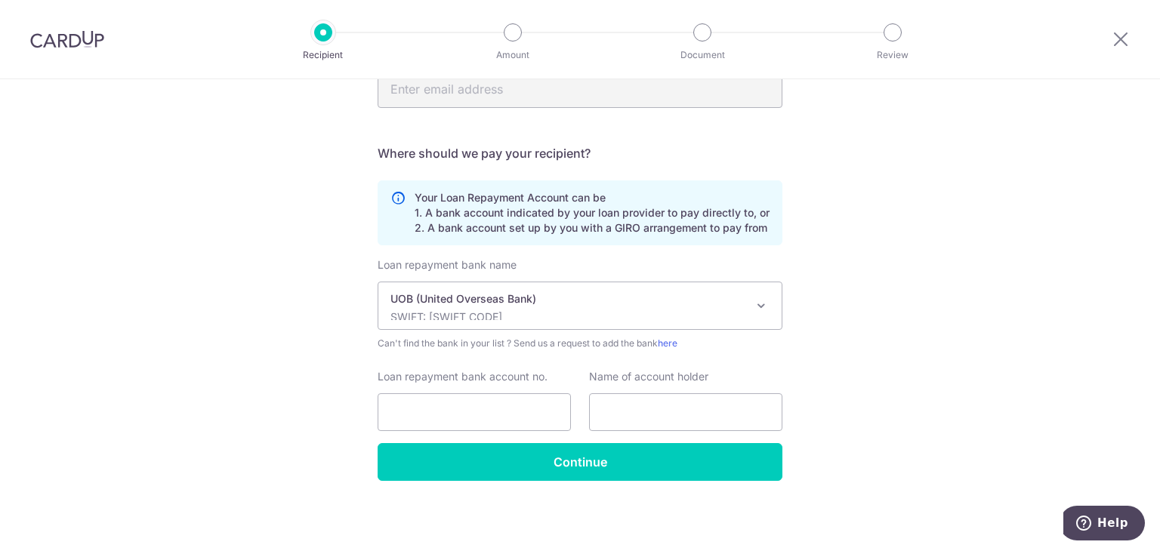
drag, startPoint x: 897, startPoint y: 307, endPoint x: 892, endPoint y: 339, distance: 32.0
click at [494, 411] on input "Loan repayment bank account no." at bounding box center [474, 412] width 193 height 38
click at [645, 417] on input "text" at bounding box center [685, 412] width 193 height 38
type input "WEE GUANG YI"
click at [489, 390] on div "Loan repayment bank account no." at bounding box center [474, 400] width 193 height 62
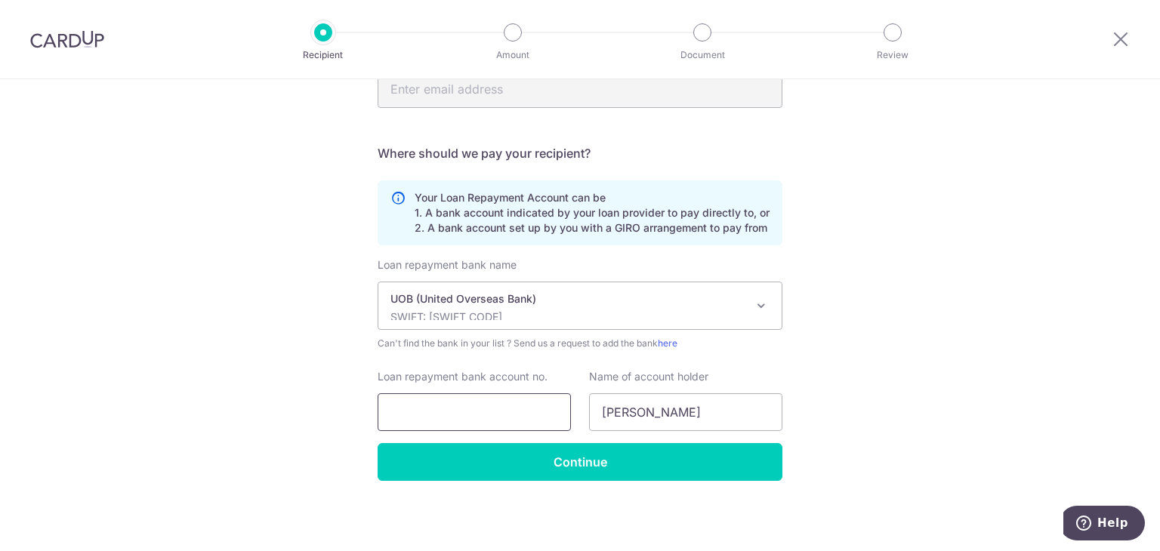
click at [473, 411] on input "Loan repayment bank account no." at bounding box center [474, 412] width 193 height 38
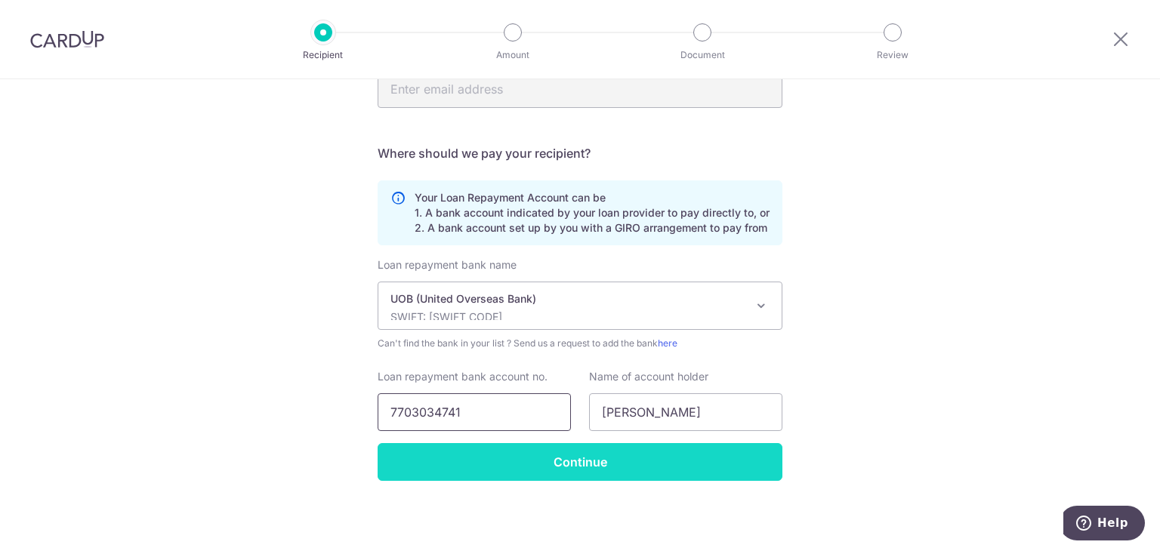
type input "7703034741"
click at [575, 471] on input "Continue" at bounding box center [580, 462] width 405 height 38
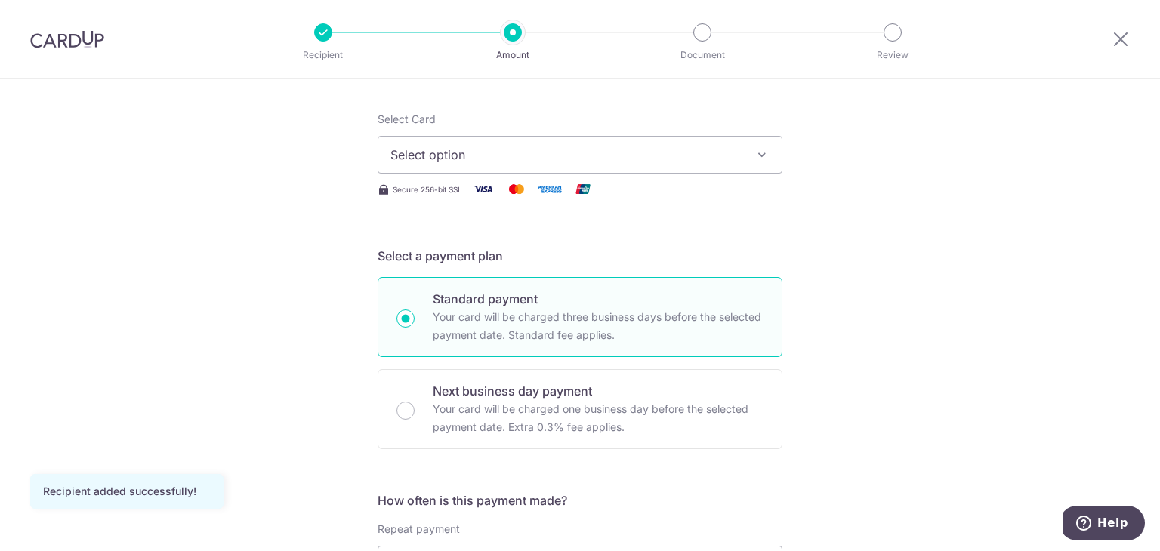
drag, startPoint x: 0, startPoint y: 0, endPoint x: 831, endPoint y: 287, distance: 878.7
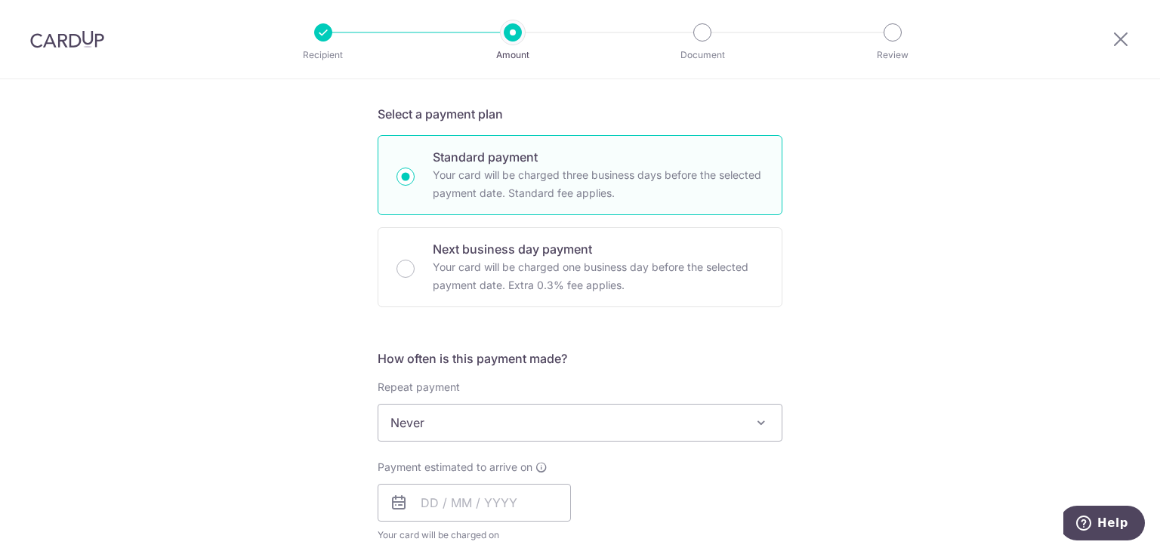
drag, startPoint x: 849, startPoint y: 248, endPoint x: 858, endPoint y: 321, distance: 73.0
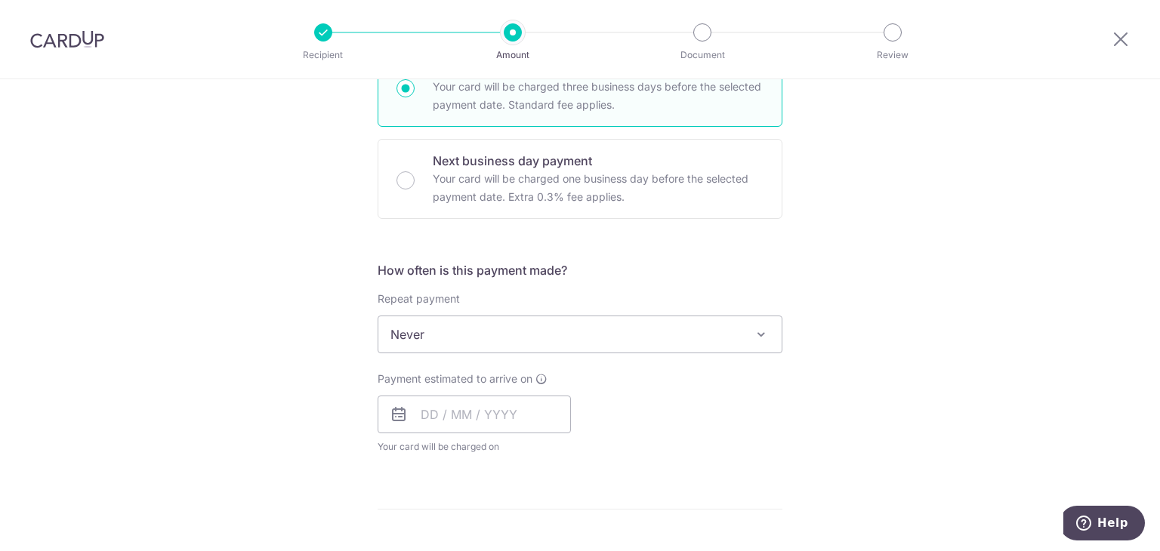
drag, startPoint x: 838, startPoint y: 297, endPoint x: 818, endPoint y: 344, distance: 51.1
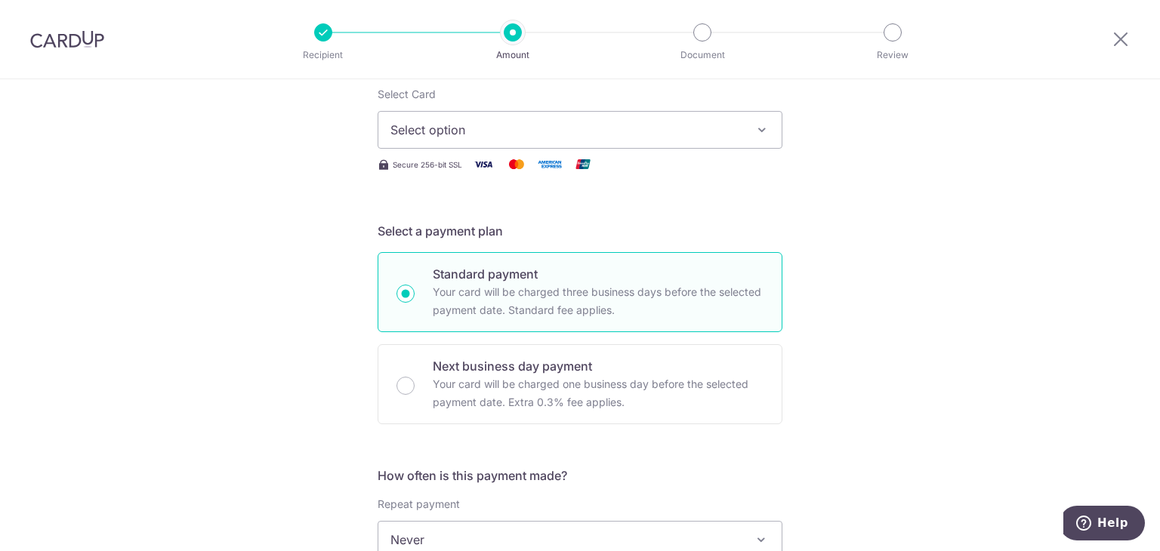
drag, startPoint x: 844, startPoint y: 332, endPoint x: 829, endPoint y: 236, distance: 97.8
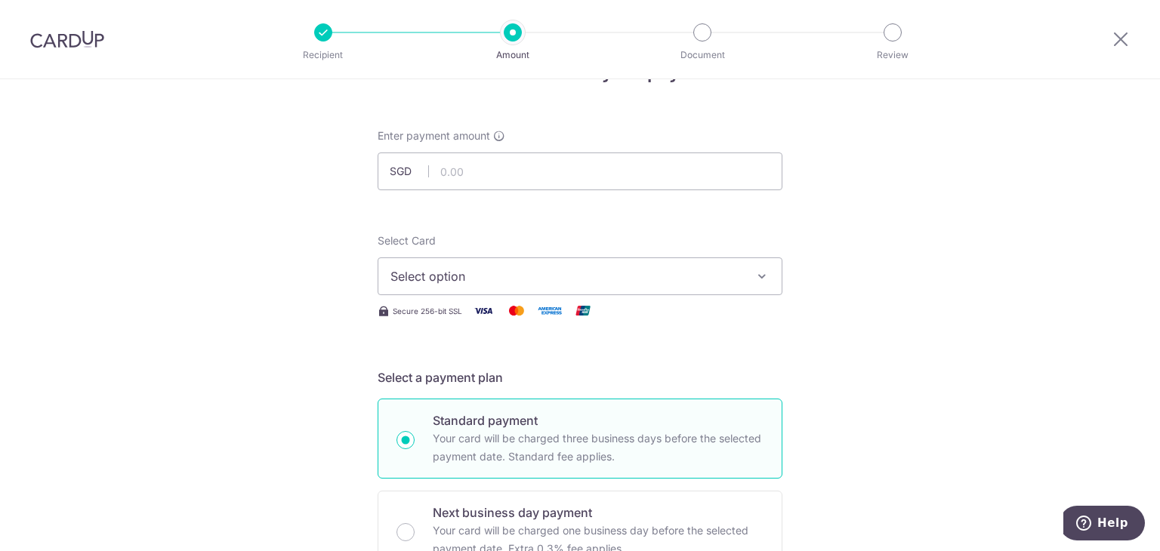
drag, startPoint x: 791, startPoint y: 323, endPoint x: 812, endPoint y: 230, distance: 95.4
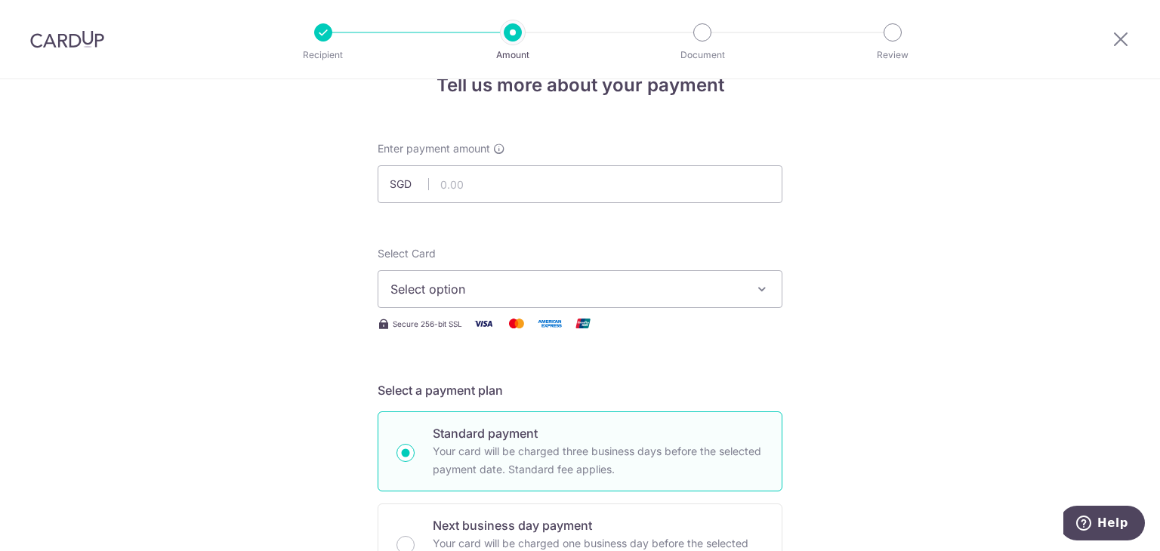
scroll to position [3, 0]
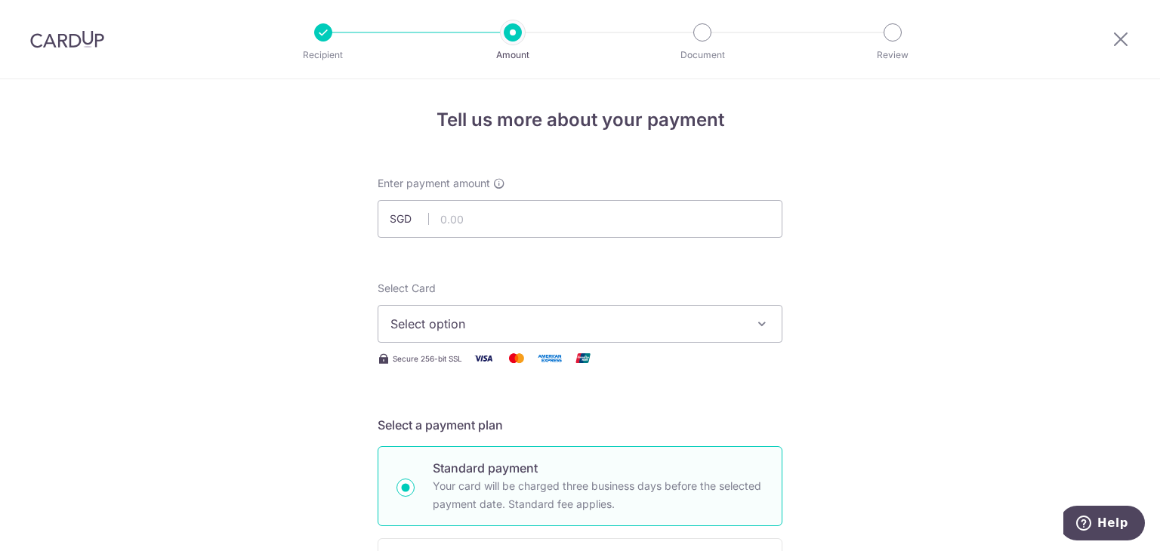
drag, startPoint x: 819, startPoint y: 219, endPoint x: 818, endPoint y: 197, distance: 21.9
click at [709, 233] on input "text" at bounding box center [580, 222] width 405 height 38
type input "2,194.00"
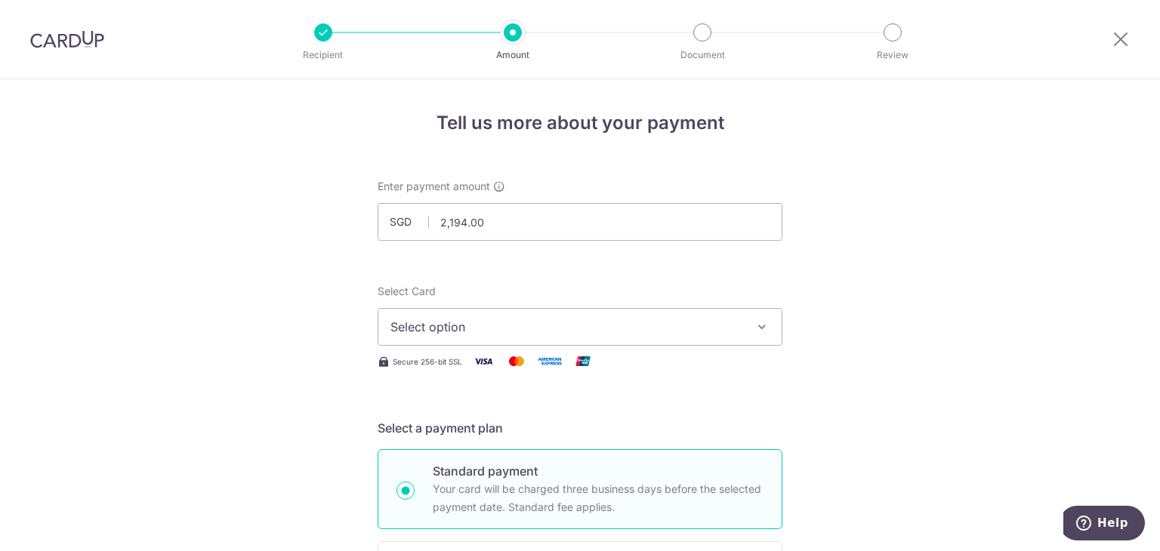
click at [740, 339] on button "Select option" at bounding box center [580, 327] width 405 height 38
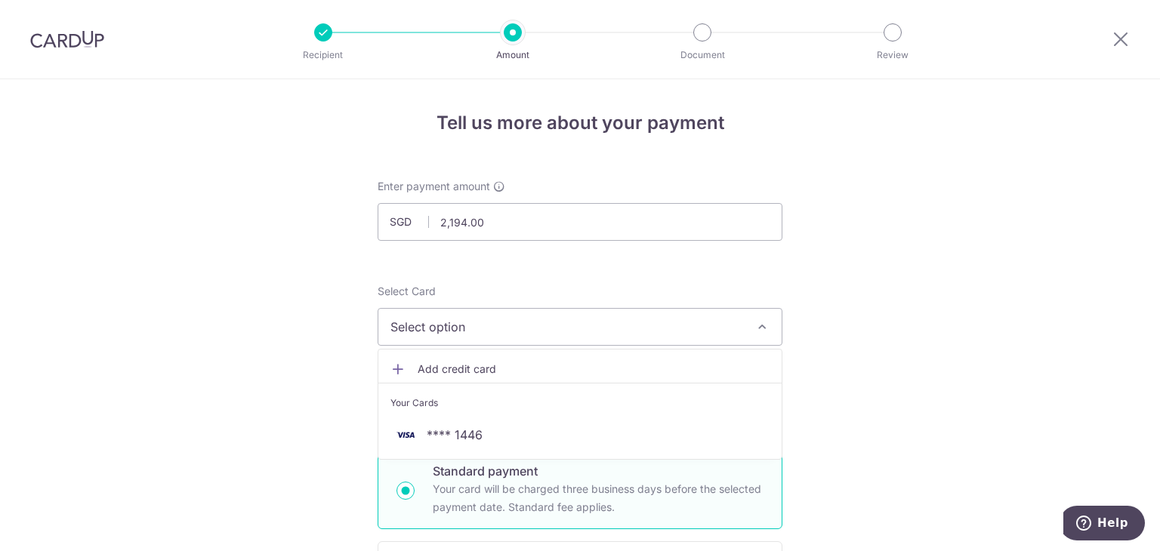
click at [740, 330] on button "Select option" at bounding box center [580, 327] width 405 height 38
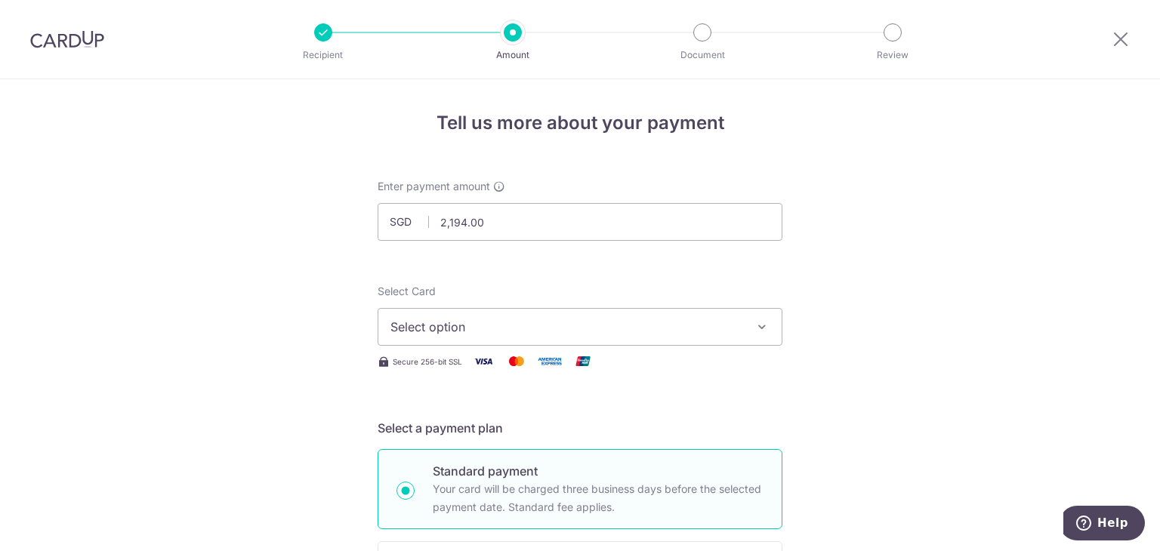
click at [640, 330] on span "Select option" at bounding box center [566, 327] width 352 height 18
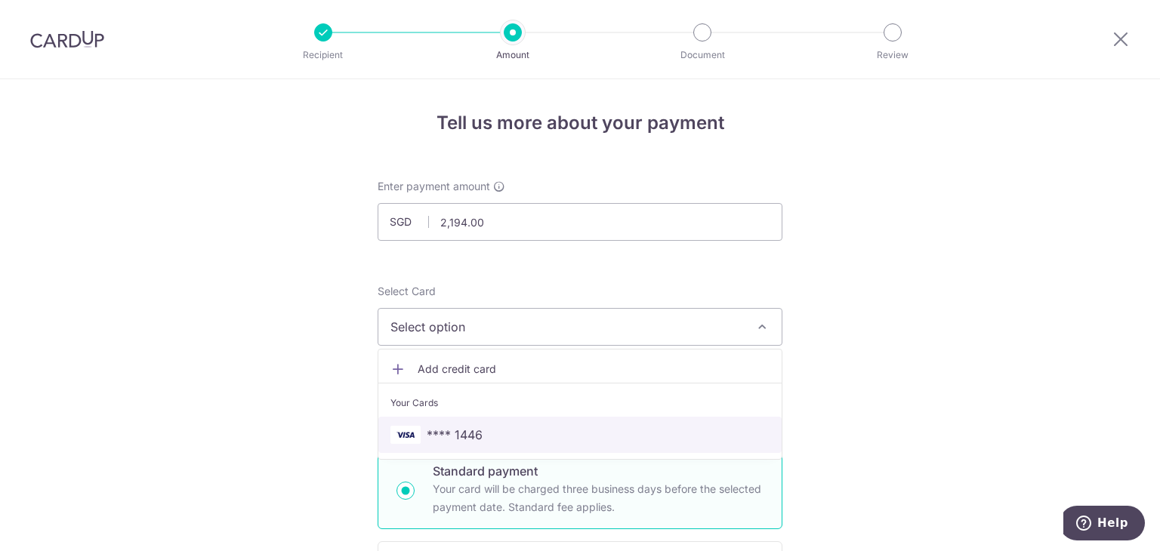
click at [548, 439] on span "**** 1446" at bounding box center [579, 435] width 379 height 18
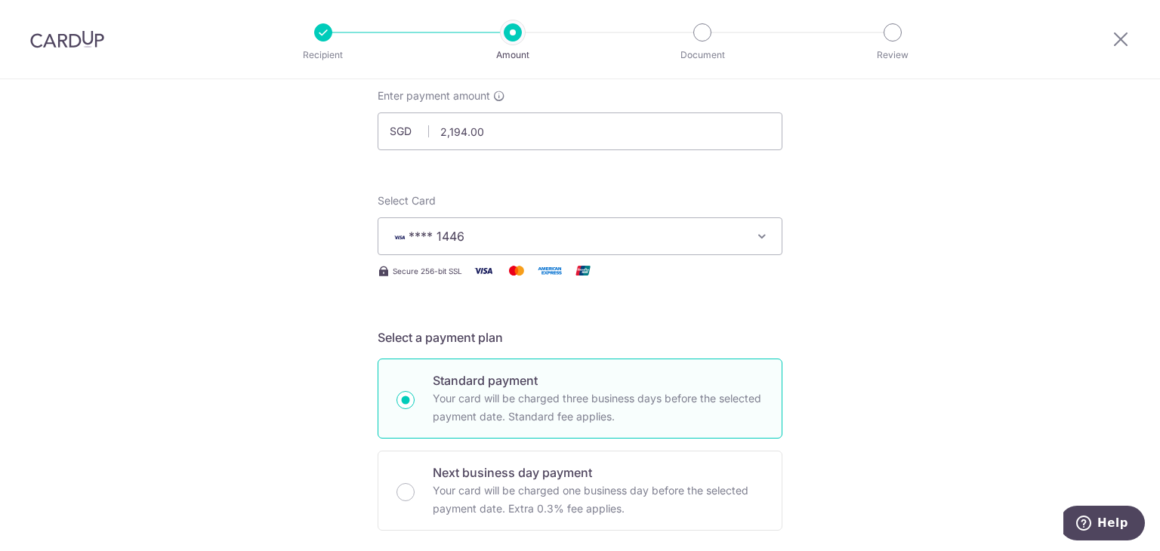
scroll to position [146, 0]
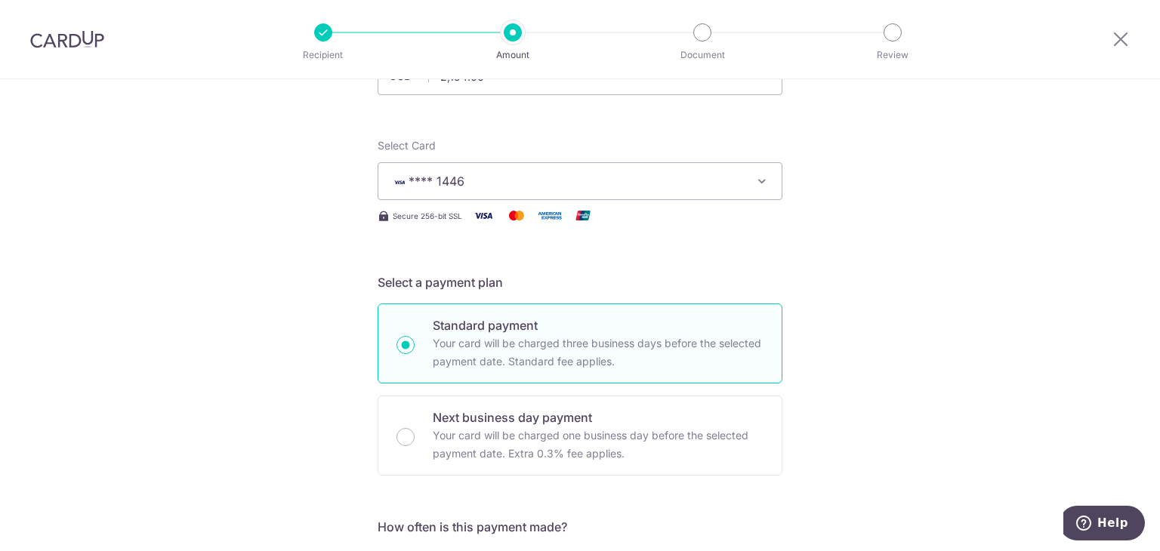
drag, startPoint x: 294, startPoint y: 270, endPoint x: 272, endPoint y: 346, distance: 79.6
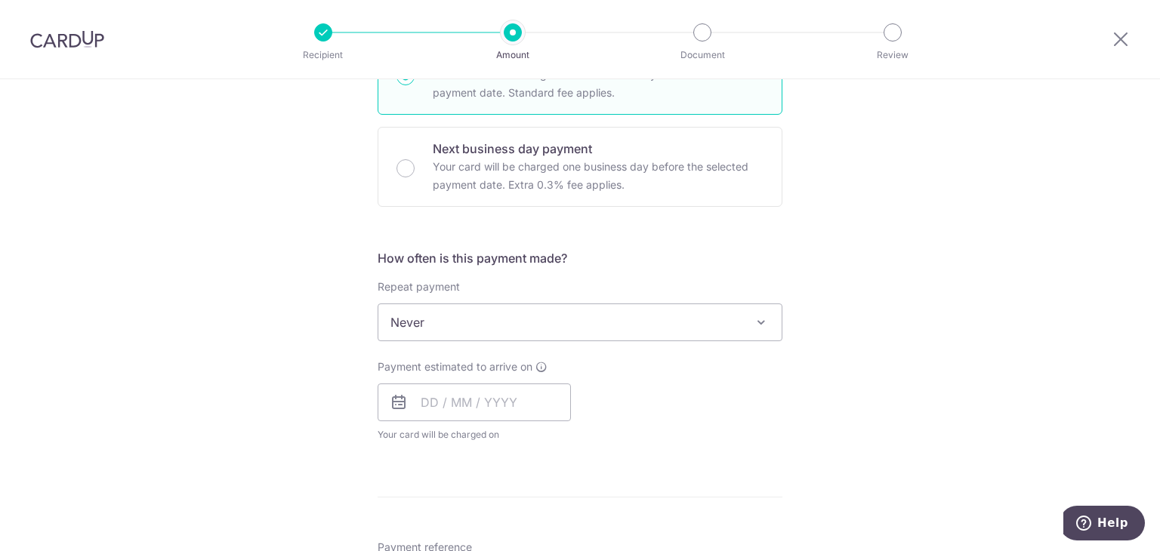
drag, startPoint x: 271, startPoint y: 348, endPoint x: 272, endPoint y: 445, distance: 97.4
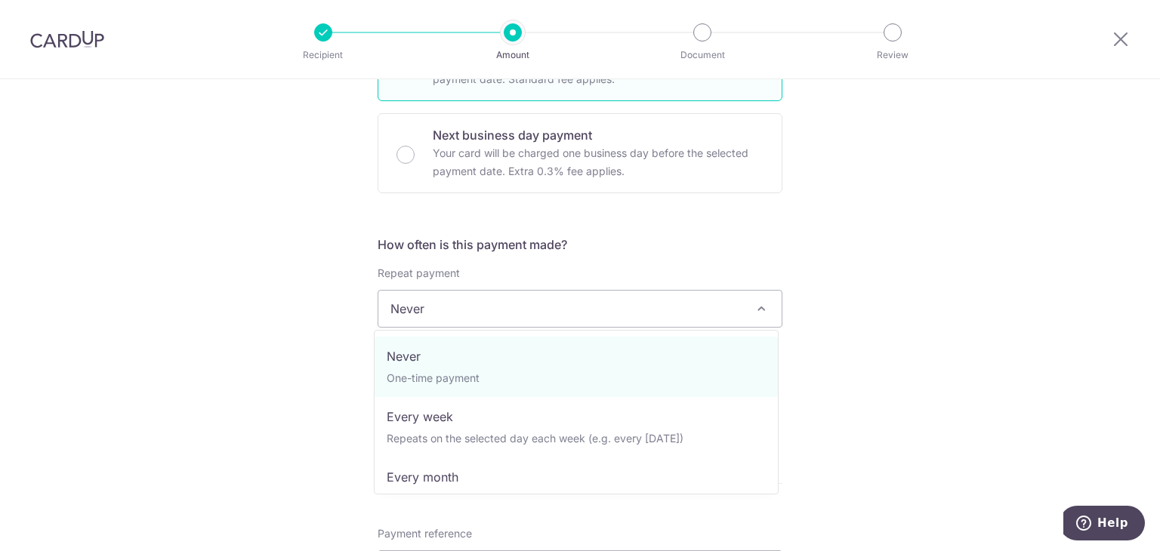
click at [529, 296] on span "Never" at bounding box center [579, 309] width 403 height 36
select select "3"
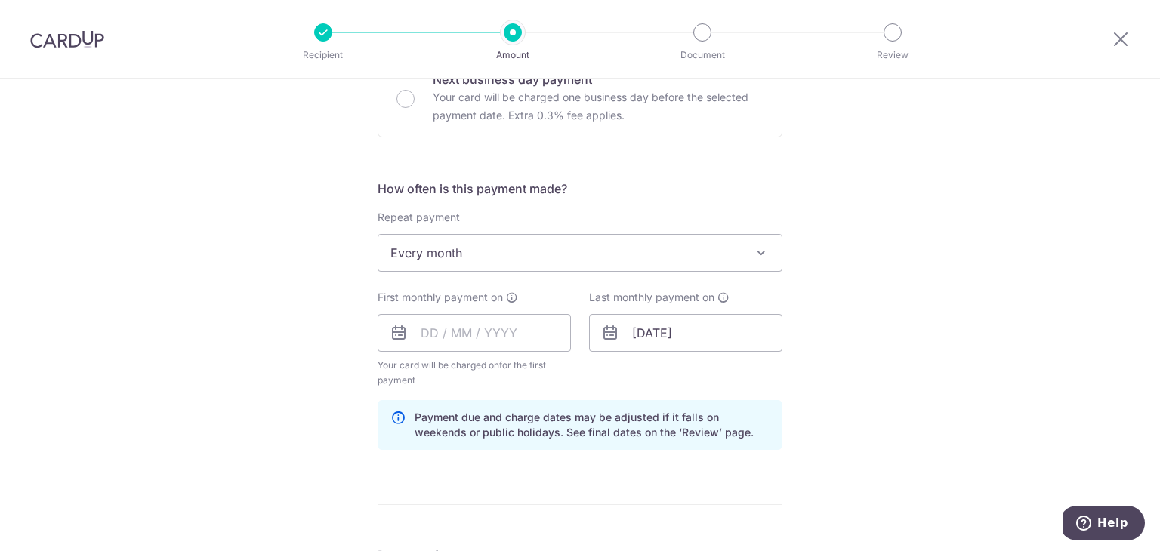
scroll to position [515, 0]
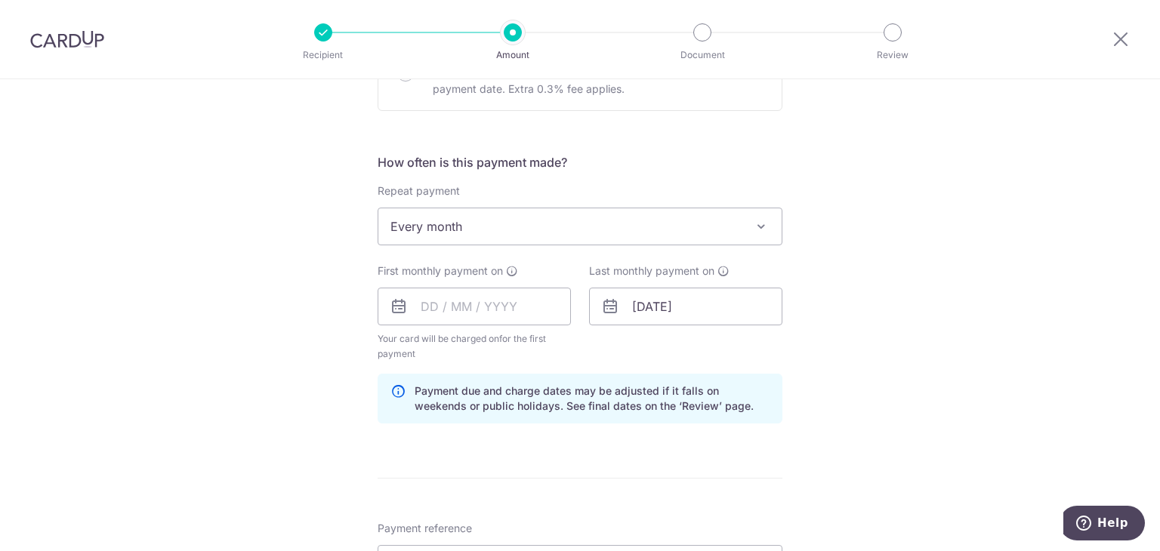
drag, startPoint x: 278, startPoint y: 375, endPoint x: 267, endPoint y: 423, distance: 48.7
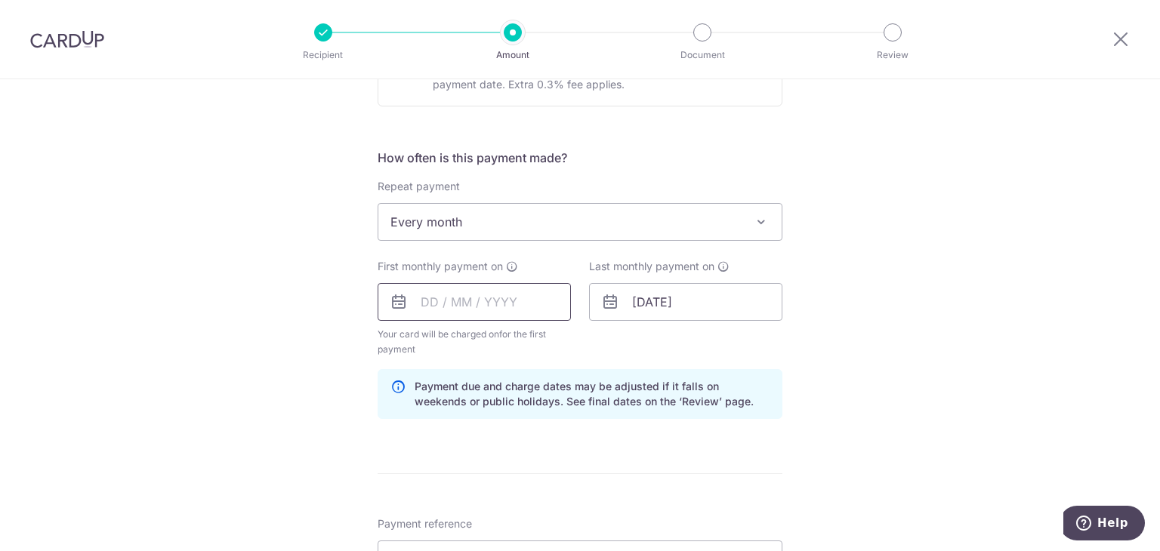
click at [462, 303] on input "text" at bounding box center [474, 302] width 193 height 38
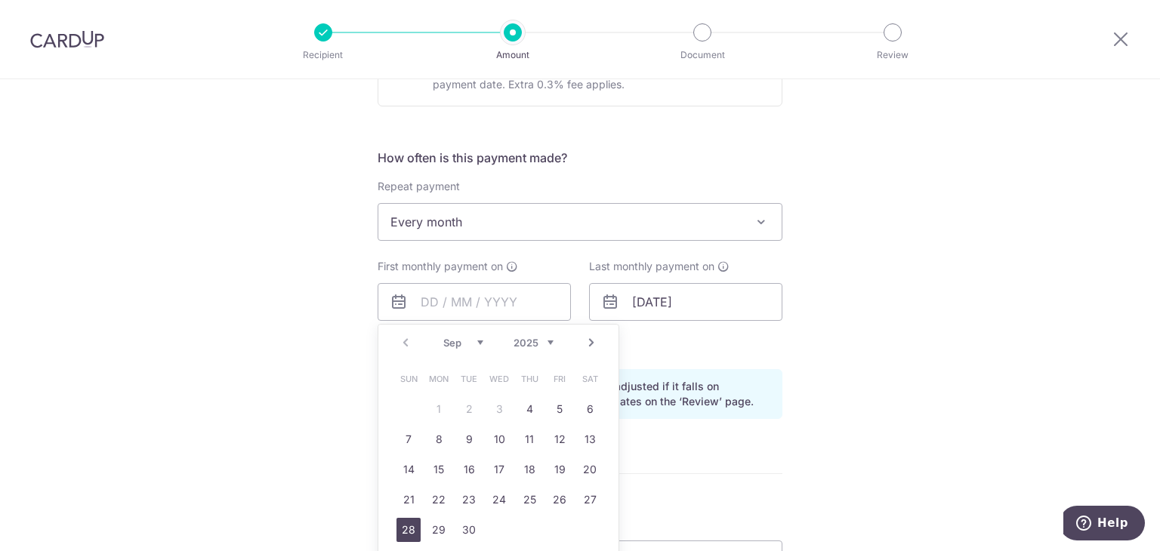
drag, startPoint x: 405, startPoint y: 529, endPoint x: 323, endPoint y: 455, distance: 110.6
click at [405, 529] on link "28" at bounding box center [408, 530] width 24 height 24
type input "28/09/2025"
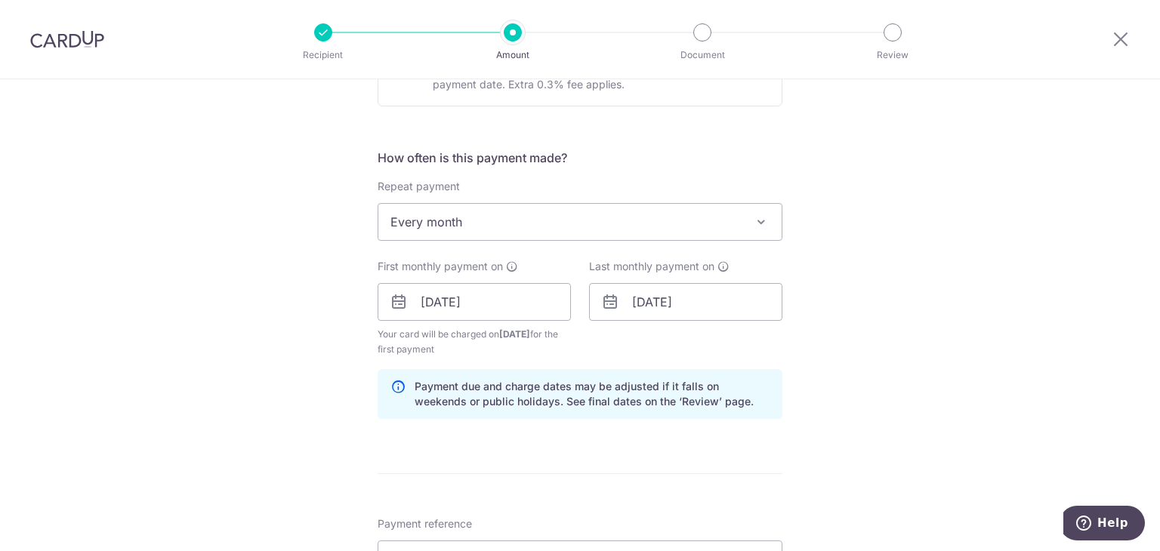
click at [258, 348] on div "Tell us more about your payment Enter payment amount SGD 2,194.00 2194.00 Recip…" at bounding box center [580, 285] width 1160 height 1443
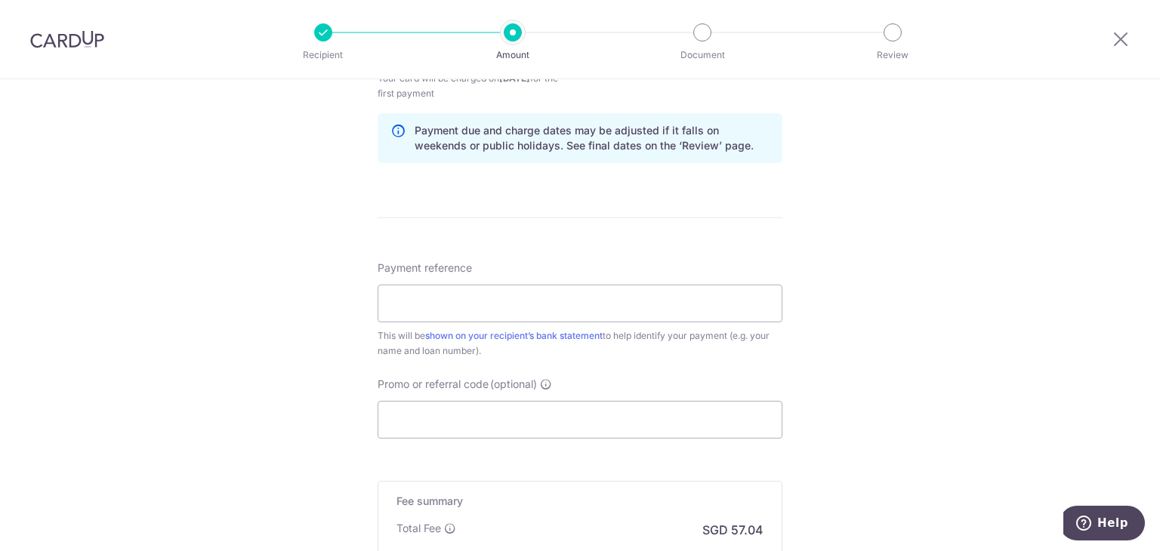
drag, startPoint x: 289, startPoint y: 288, endPoint x: 278, endPoint y: 339, distance: 52.6
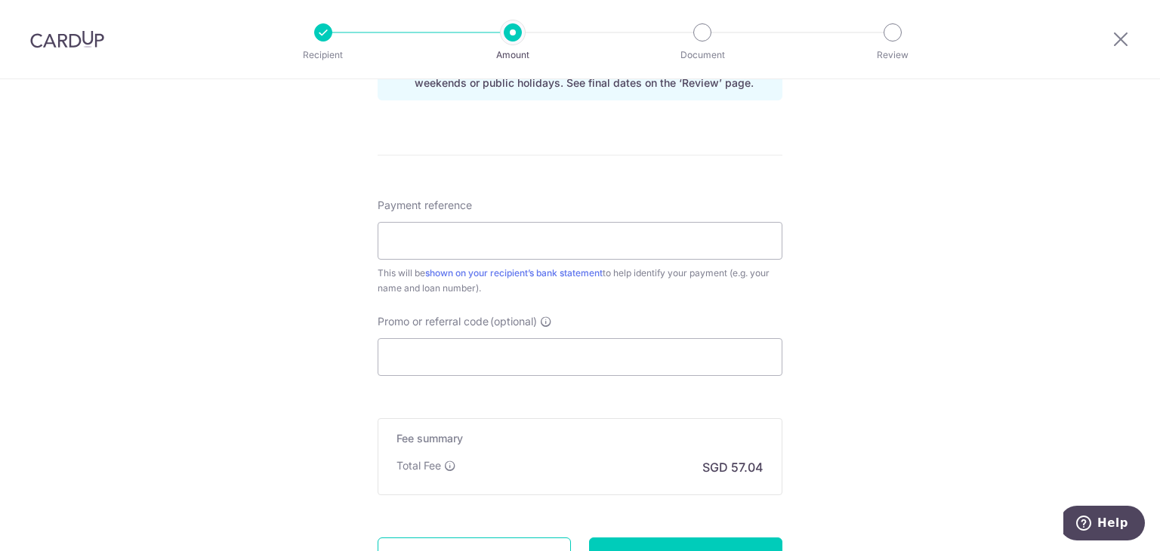
scroll to position [851, 0]
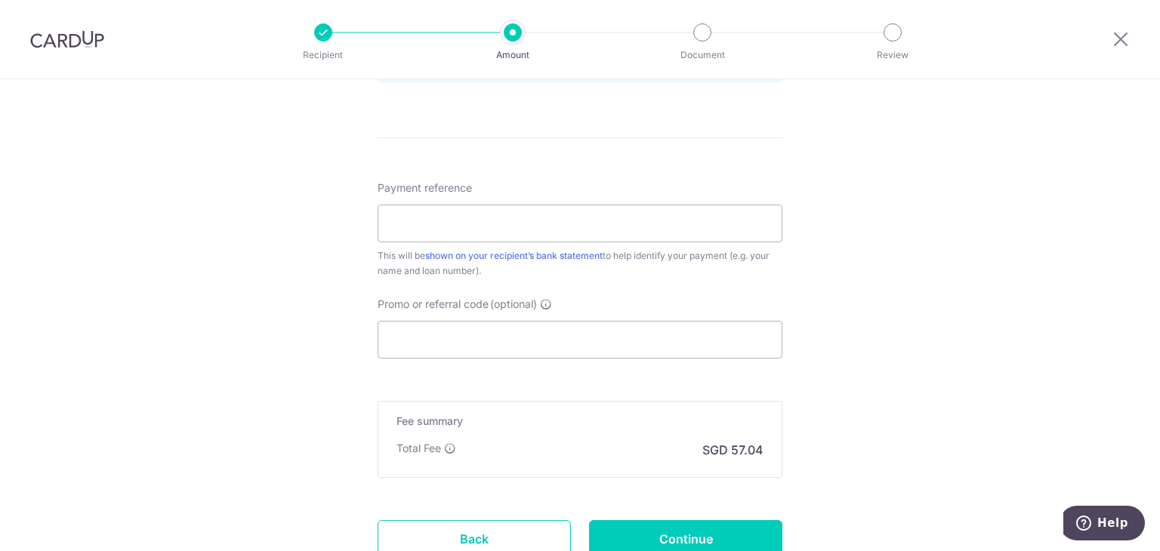
drag, startPoint x: 330, startPoint y: 263, endPoint x: 328, endPoint y: 307, distance: 44.6
click at [464, 219] on input "Payment reference" at bounding box center [580, 224] width 405 height 38
type input "c"
type input "B"
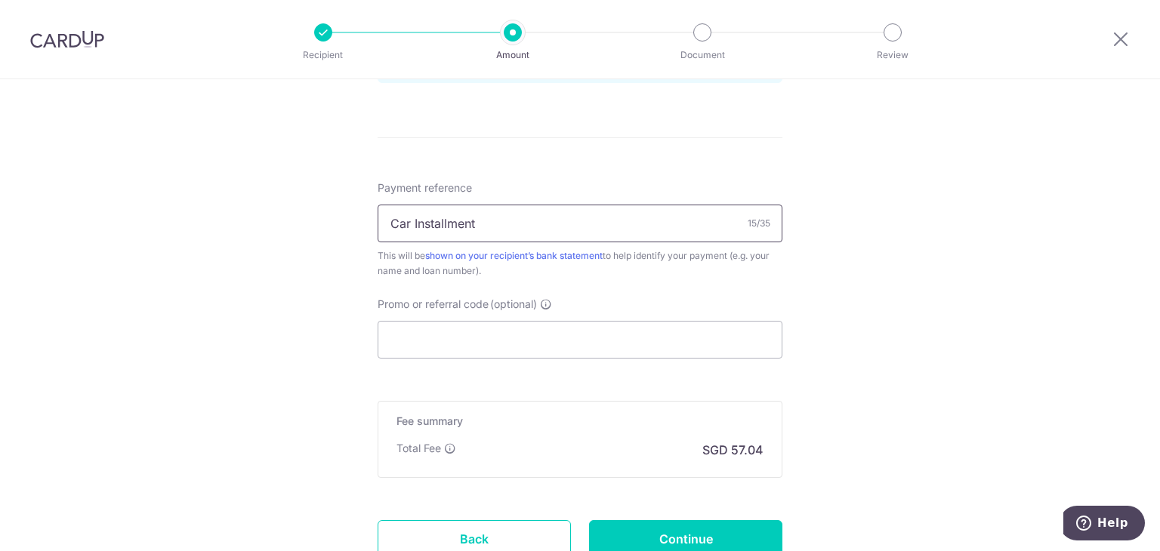
type input "Car Installment"
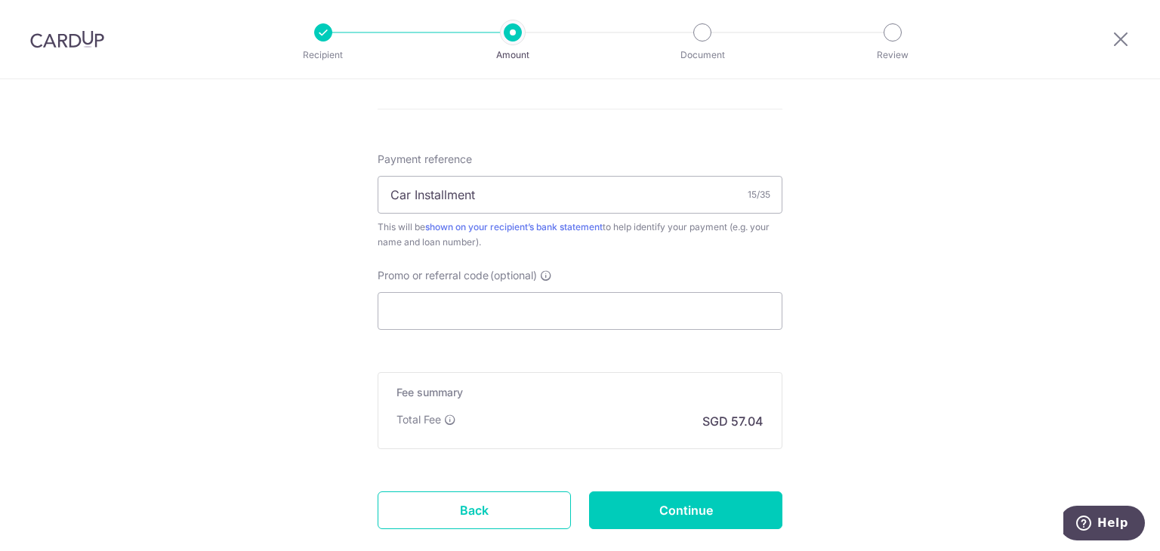
drag, startPoint x: 303, startPoint y: 264, endPoint x: 299, endPoint y: 307, distance: 43.2
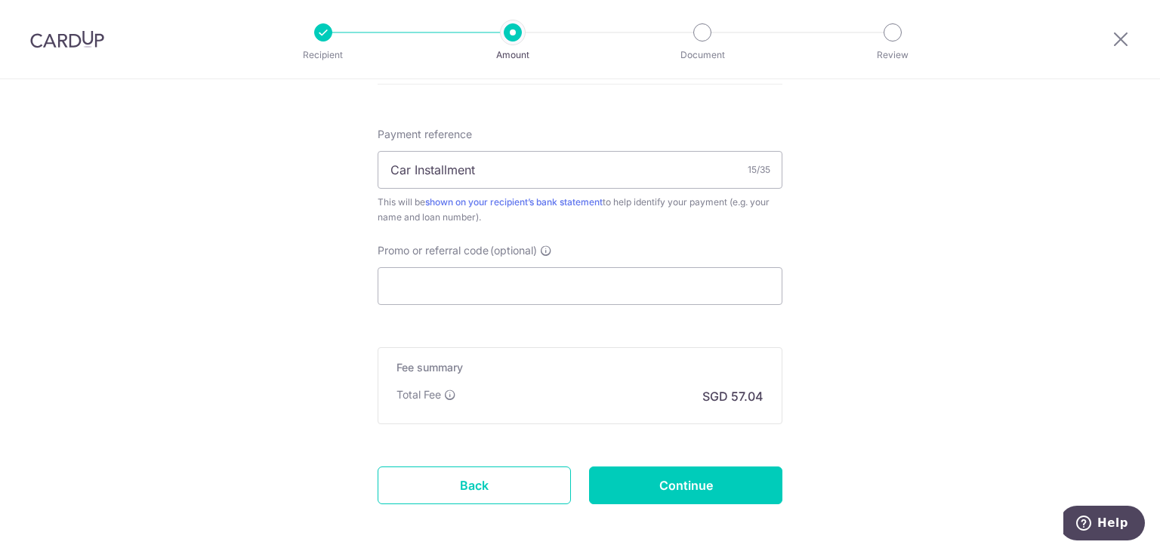
drag, startPoint x: 321, startPoint y: 281, endPoint x: 305, endPoint y: 305, distance: 28.9
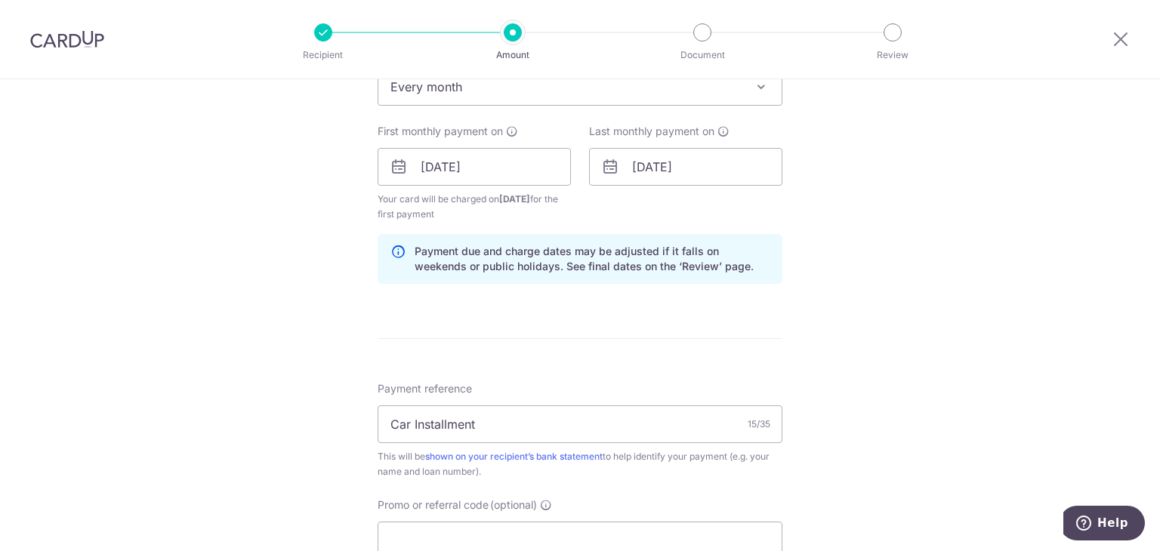
scroll to position [608, 0]
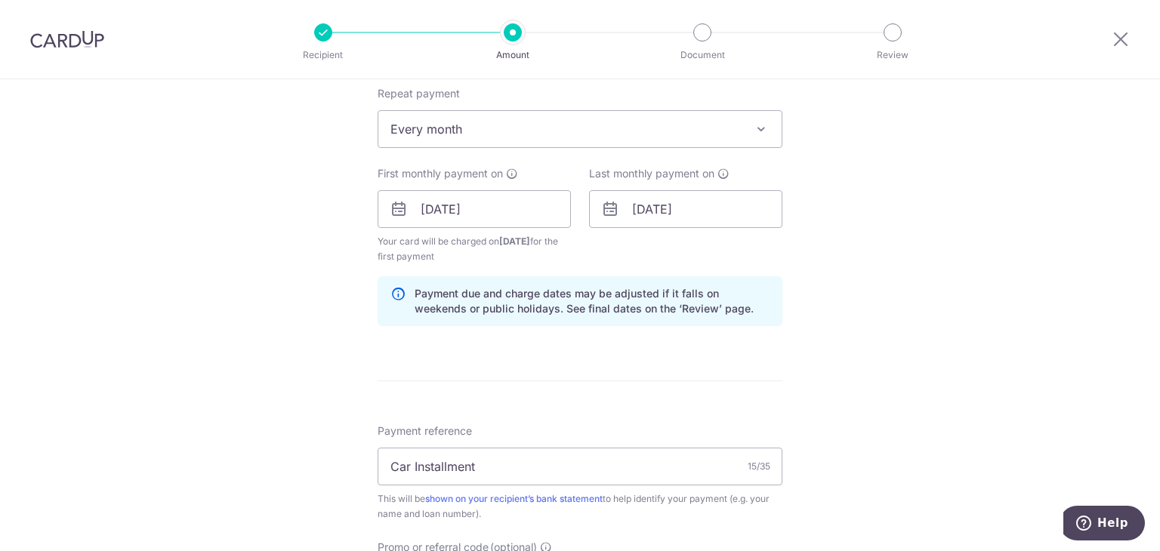
drag, startPoint x: 305, startPoint y: 305, endPoint x: 305, endPoint y: 237, distance: 68.0
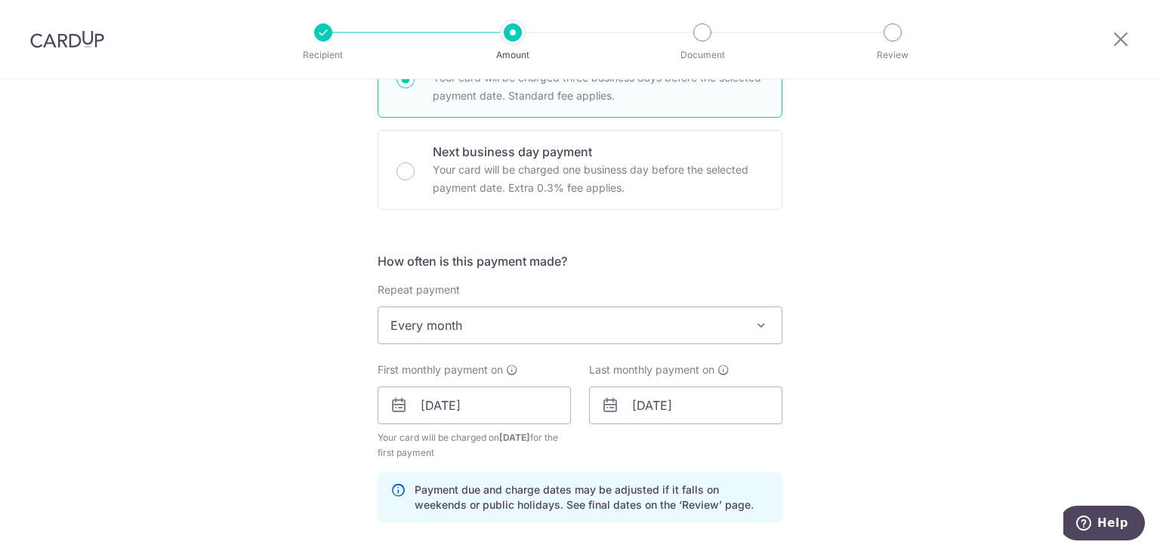
drag, startPoint x: 294, startPoint y: 315, endPoint x: 289, endPoint y: 239, distance: 75.7
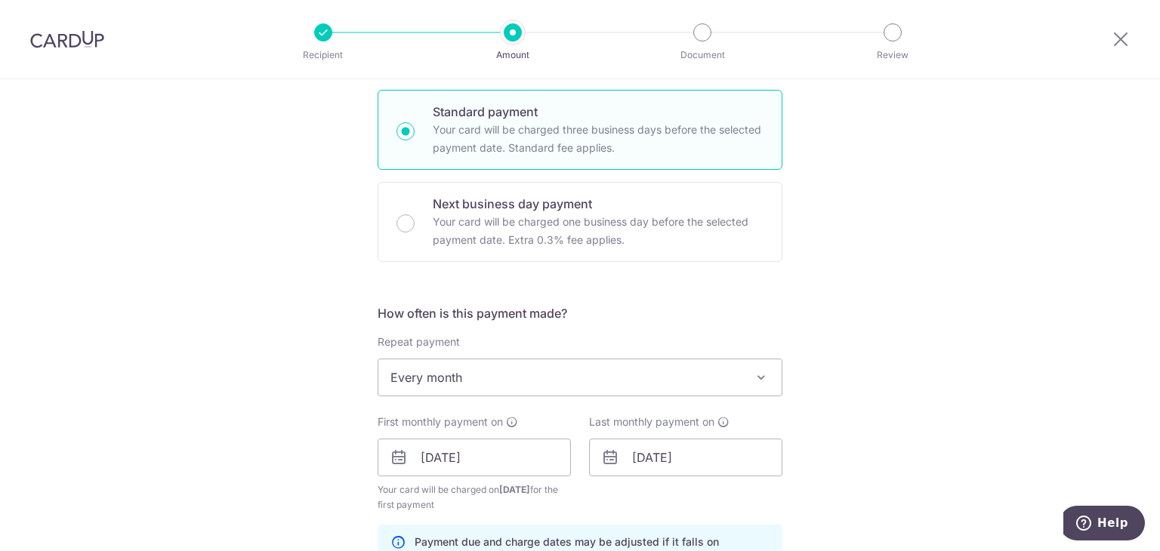
scroll to position [253, 0]
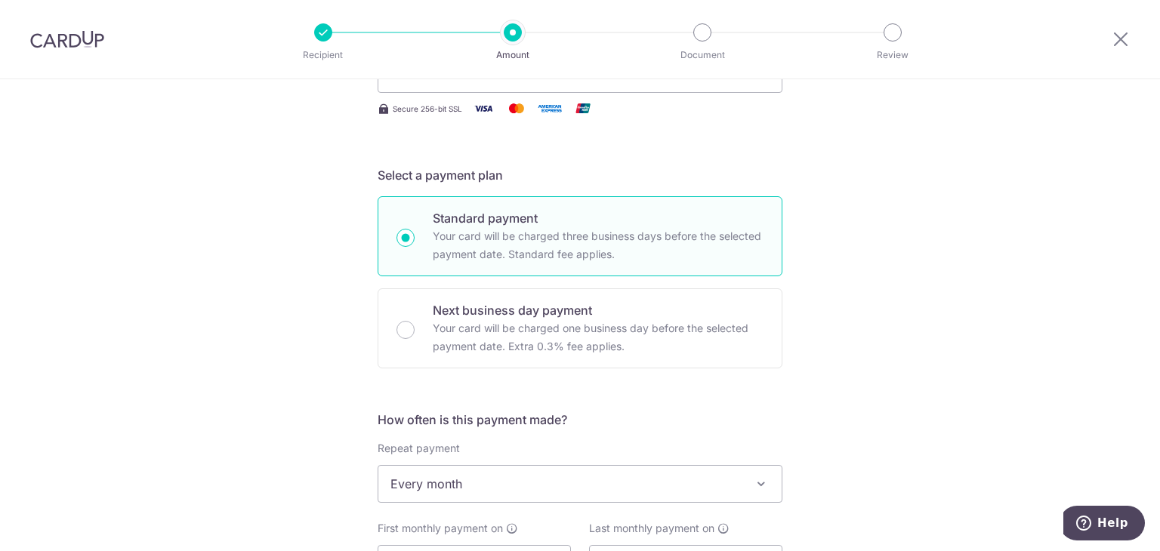
drag, startPoint x: 291, startPoint y: 282, endPoint x: 316, endPoint y: 206, distance: 80.2
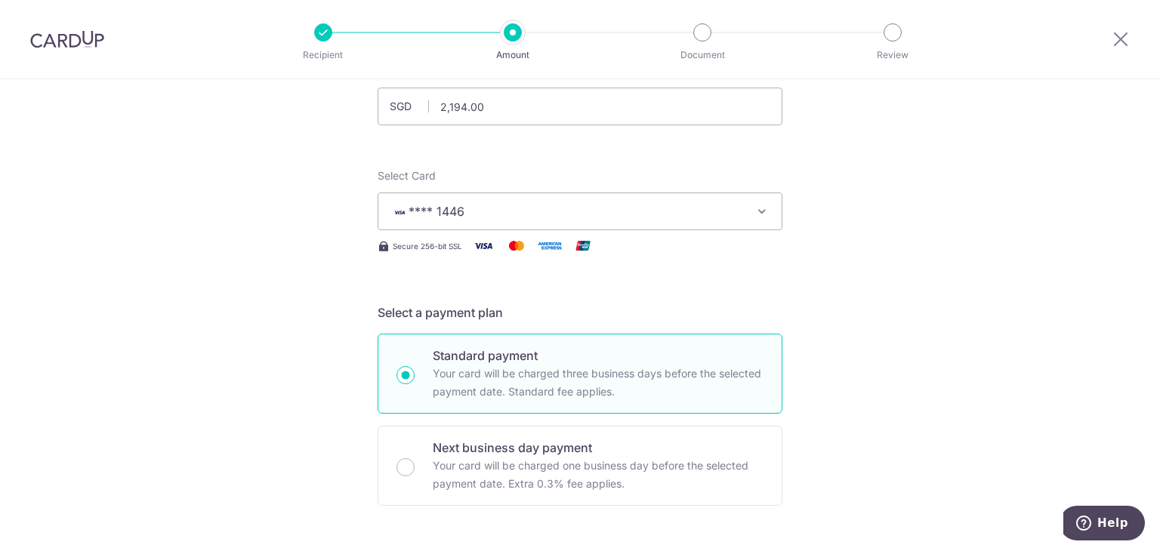
scroll to position [0, 0]
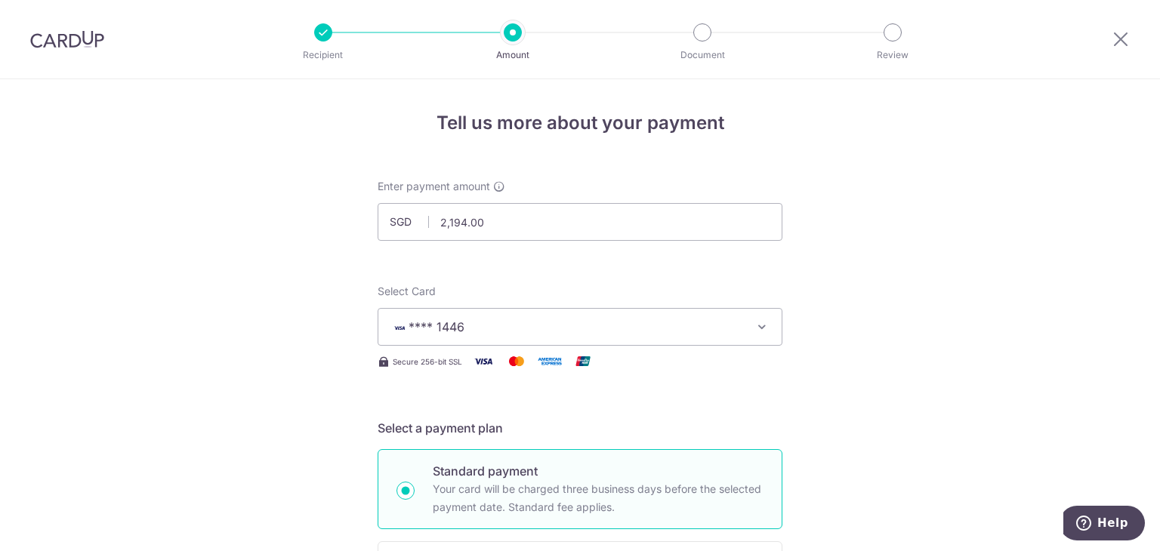
drag, startPoint x: 321, startPoint y: 319, endPoint x: 346, endPoint y: 219, distance: 102.7
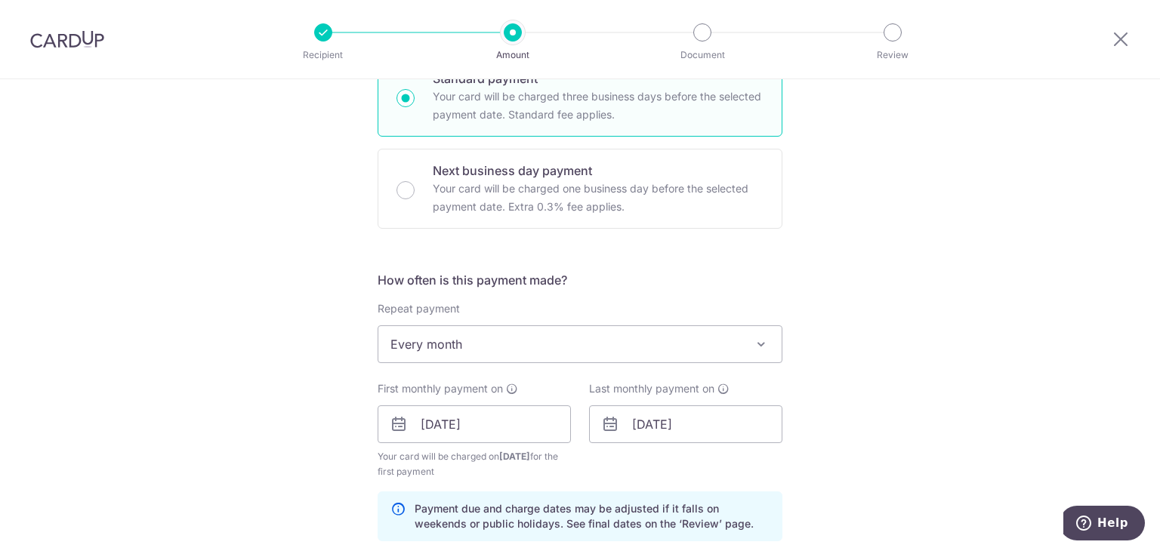
drag, startPoint x: 341, startPoint y: 260, endPoint x: 296, endPoint y: 426, distance: 171.4
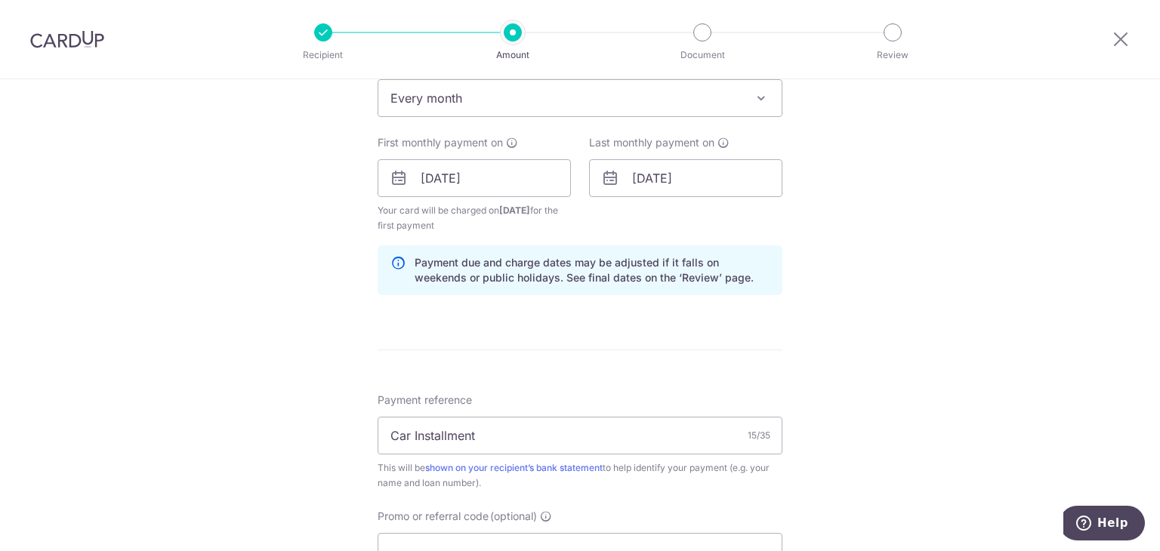
scroll to position [969, 0]
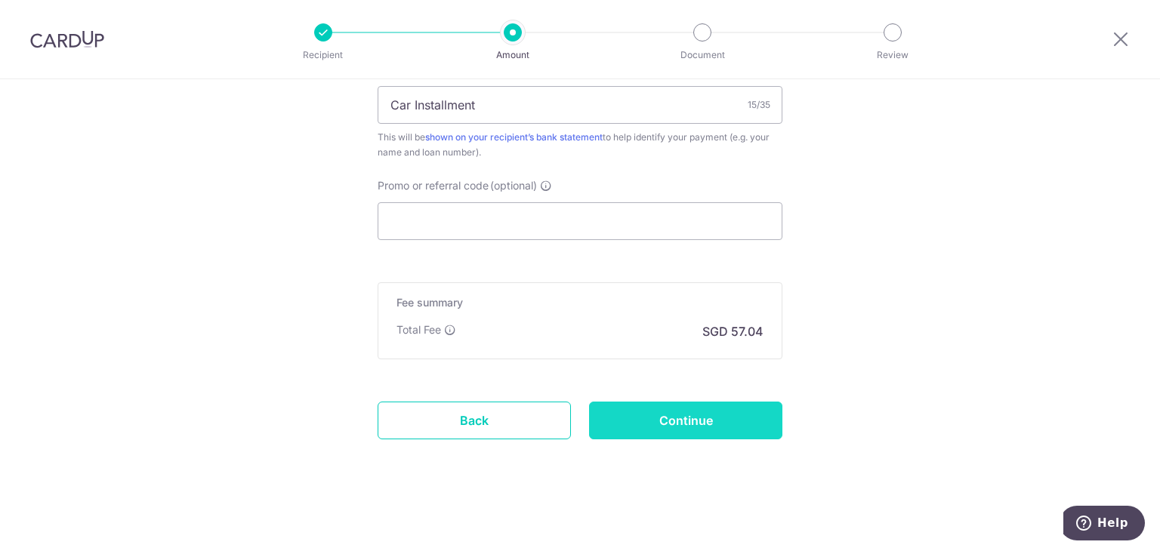
click at [706, 418] on input "Continue" at bounding box center [685, 421] width 193 height 38
type input "Create Schedule"
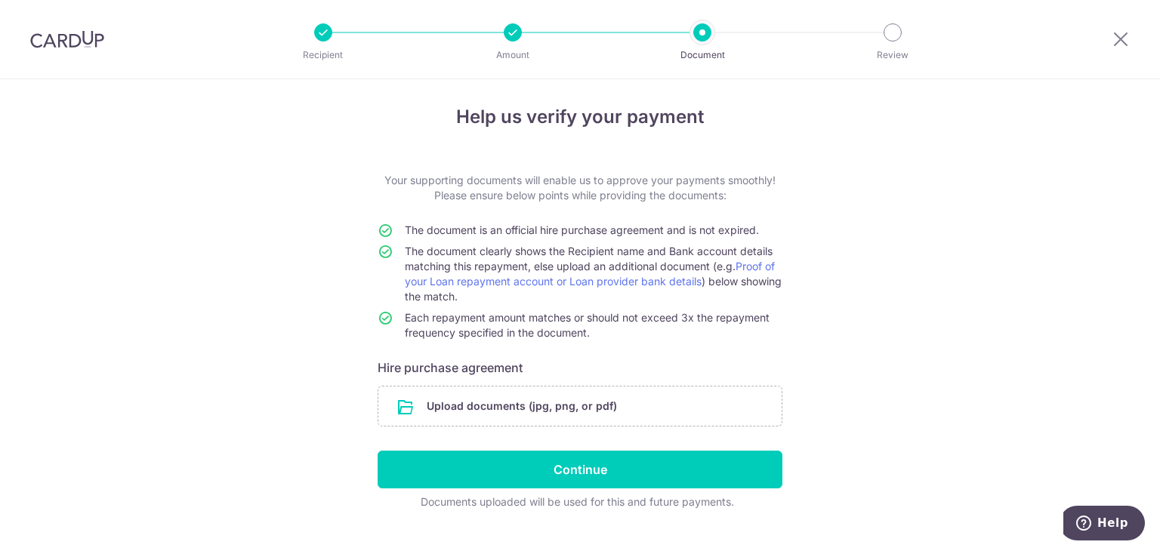
scroll to position [35, 0]
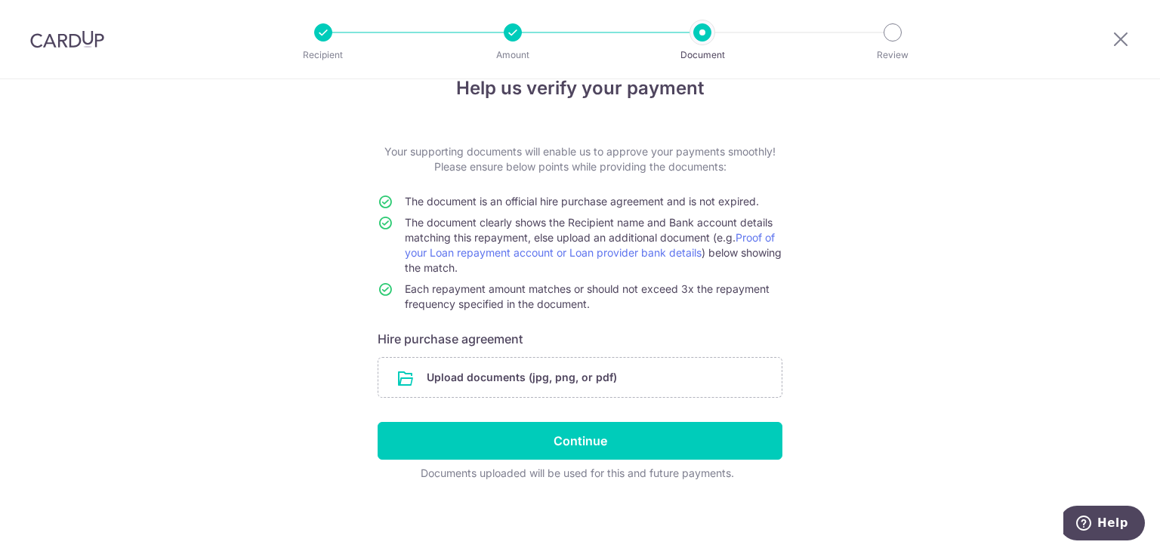
drag, startPoint x: 840, startPoint y: 244, endPoint x: 812, endPoint y: 323, distance: 83.8
drag, startPoint x: 846, startPoint y: 288, endPoint x: 827, endPoint y: 421, distance: 134.3
click at [1125, 40] on icon at bounding box center [1120, 38] width 18 height 19
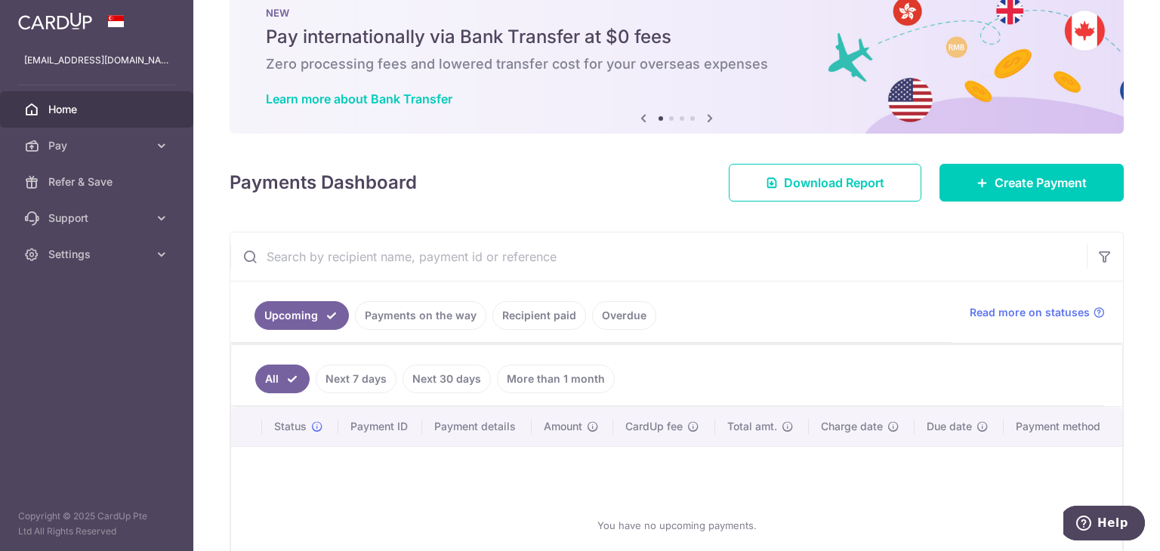
drag, startPoint x: 593, startPoint y: 276, endPoint x: 568, endPoint y: 330, distance: 59.8
